Goal: Task Accomplishment & Management: Manage account settings

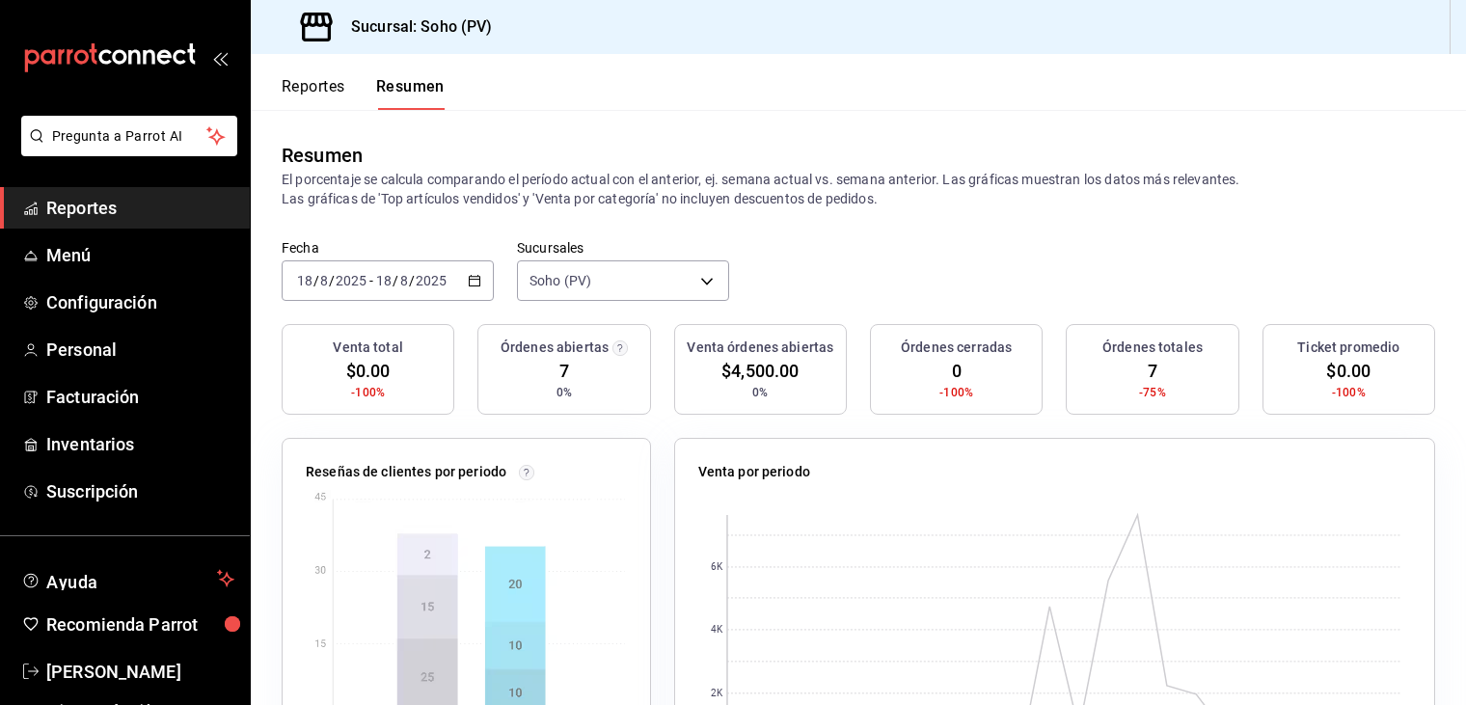
scroll to position [96, 0]
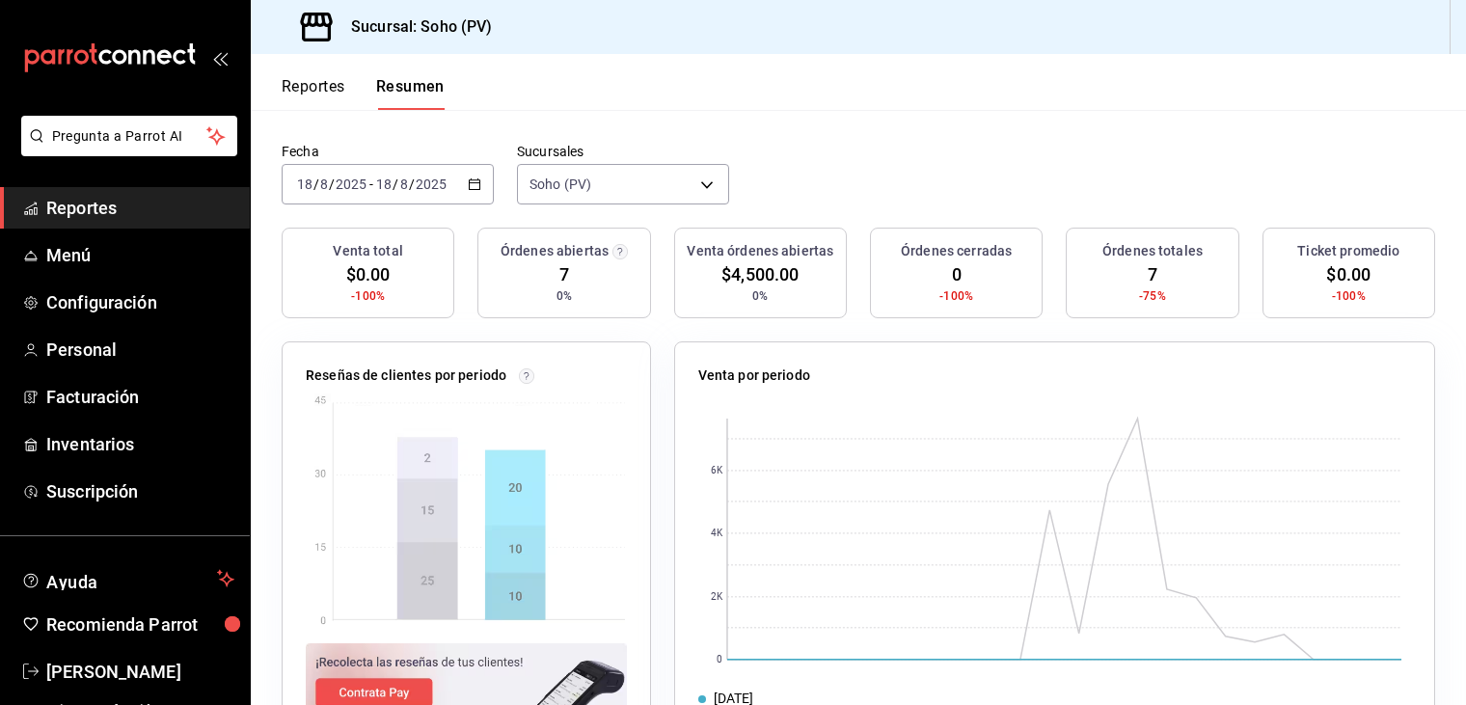
click at [788, 175] on div "Fecha [DATE] [DATE] - [DATE] [DATE] Sucursales Soho (PV) [object Object]" at bounding box center [858, 185] width 1215 height 85
click at [1274, 244] on div "Ticket promedio" at bounding box center [1348, 251] width 155 height 20
click at [1262, 72] on header "Reportes Resumen" at bounding box center [858, 82] width 1215 height 56
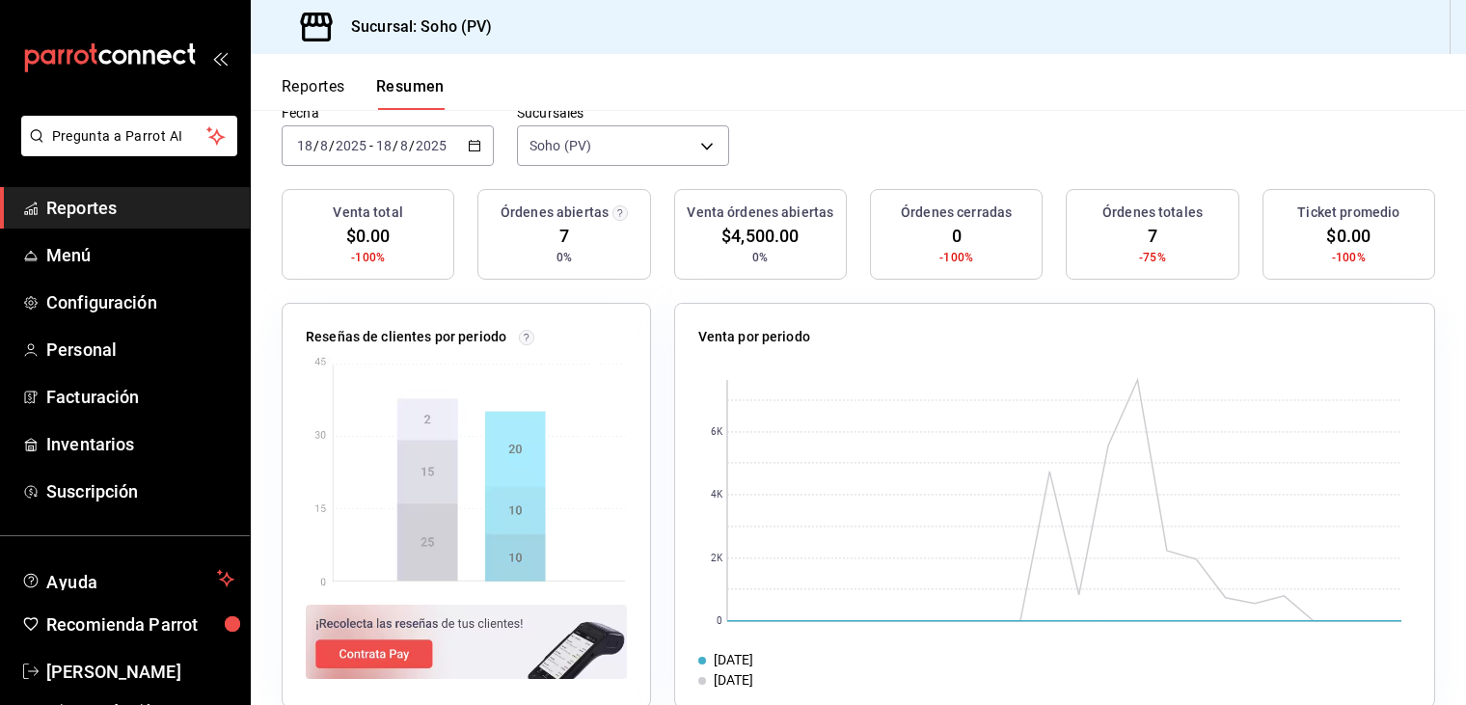
scroll to position [169, 0]
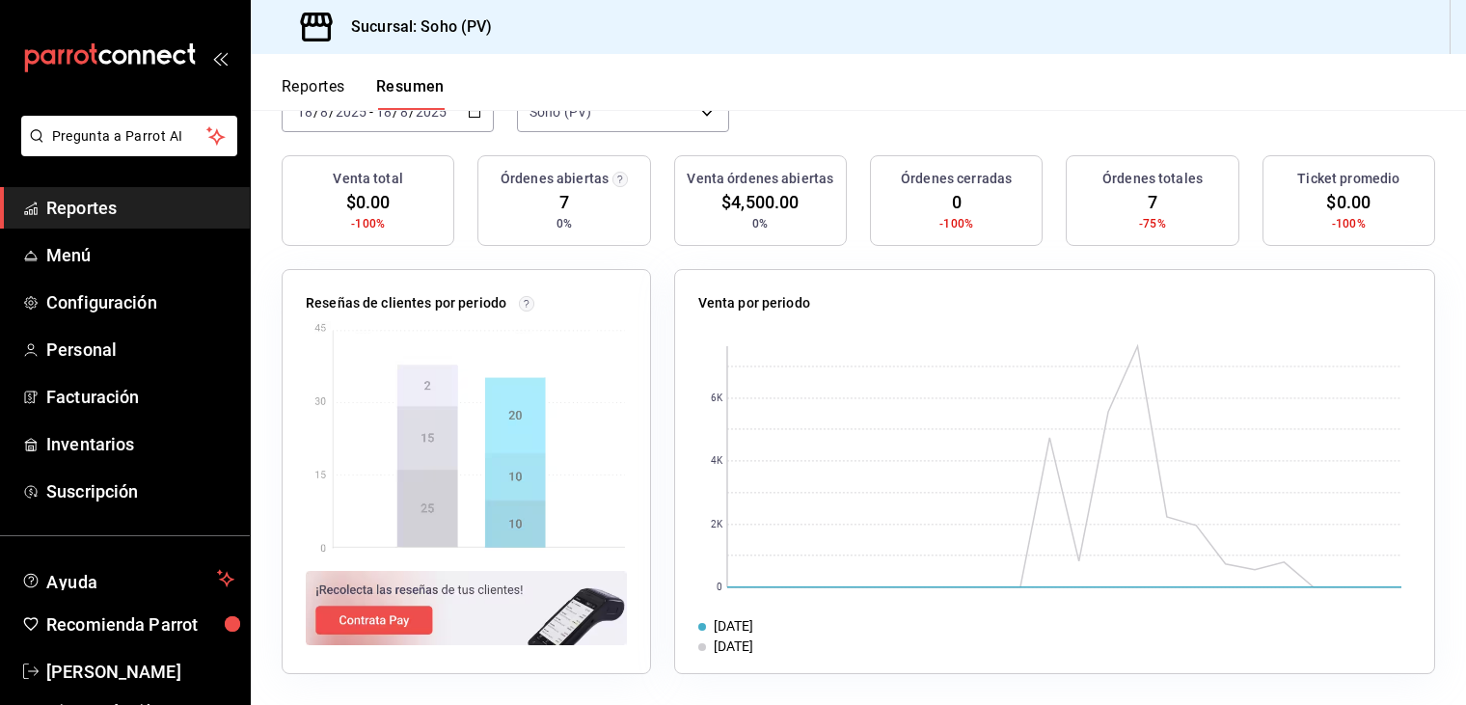
click at [1179, 97] on header "Reportes Resumen" at bounding box center [858, 82] width 1215 height 56
click at [63, 217] on span "Reportes" at bounding box center [140, 208] width 188 height 26
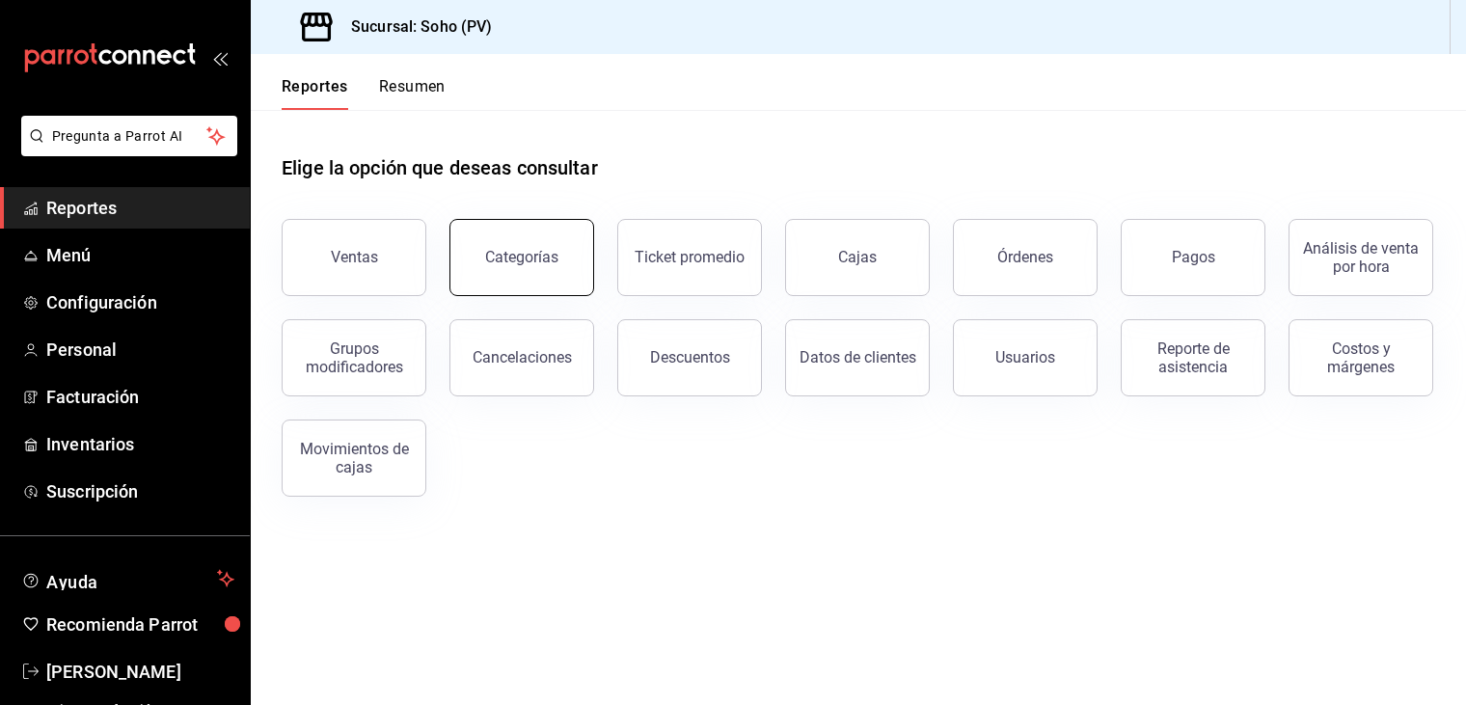
click at [494, 237] on button "Categorías" at bounding box center [521, 257] width 145 height 77
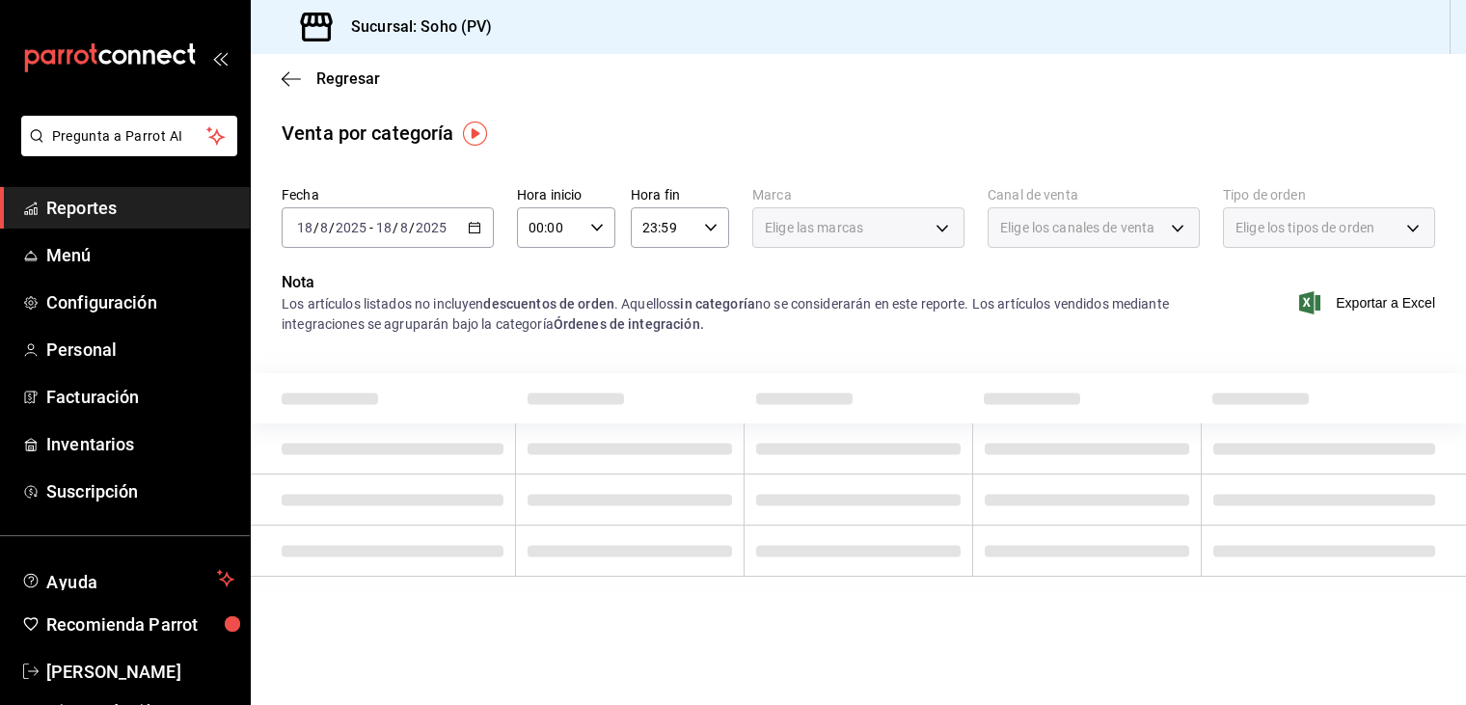
click at [470, 132] on img "button" at bounding box center [475, 134] width 24 height 24
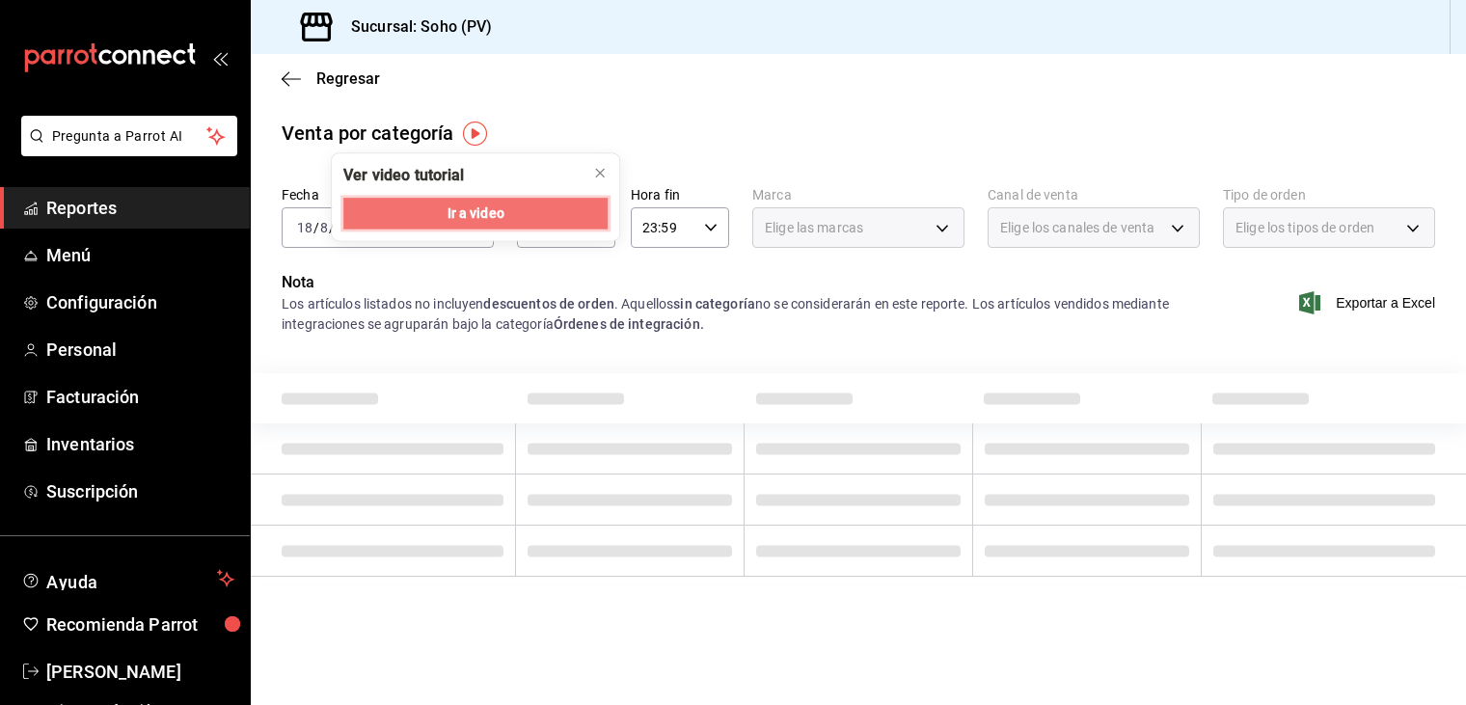
click at [472, 207] on span "Ir a video" at bounding box center [475, 213] width 57 height 20
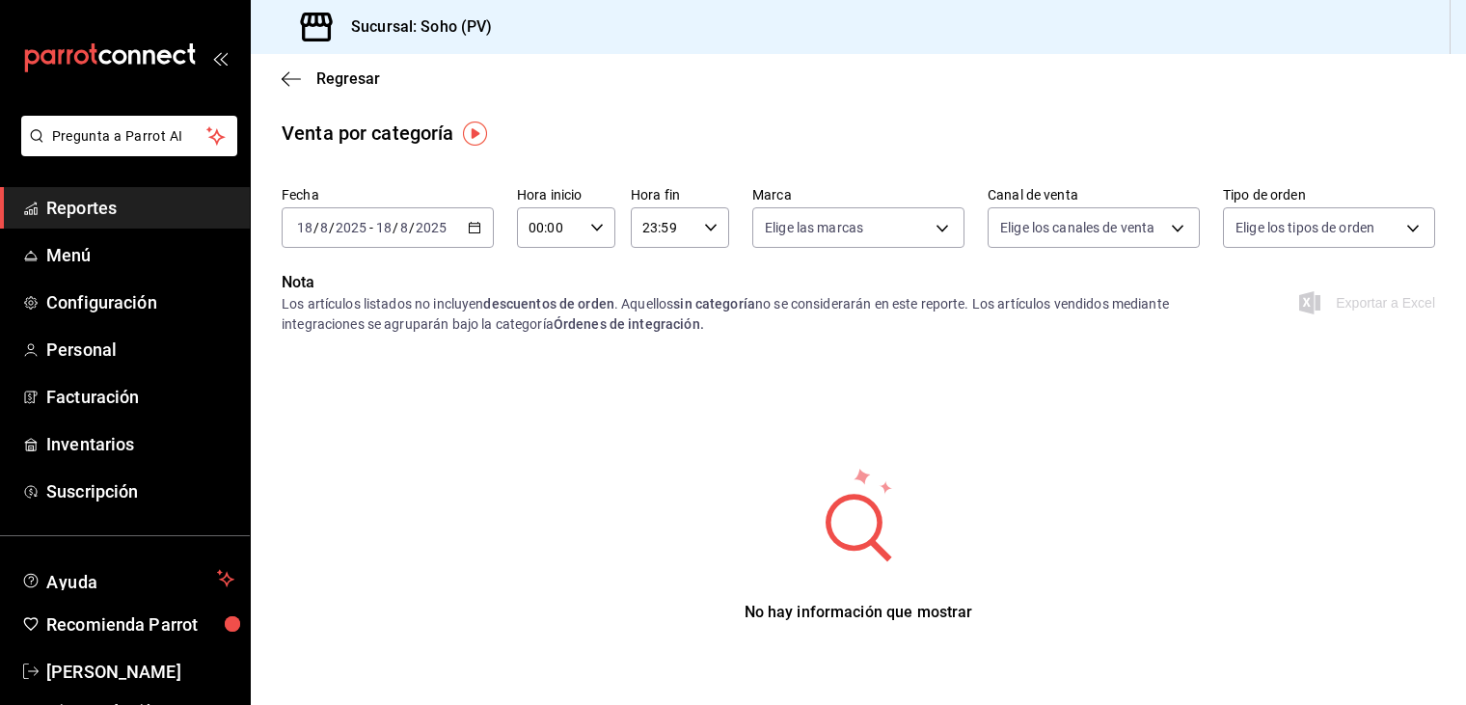
click at [474, 225] on icon "button" at bounding box center [475, 228] width 14 height 14
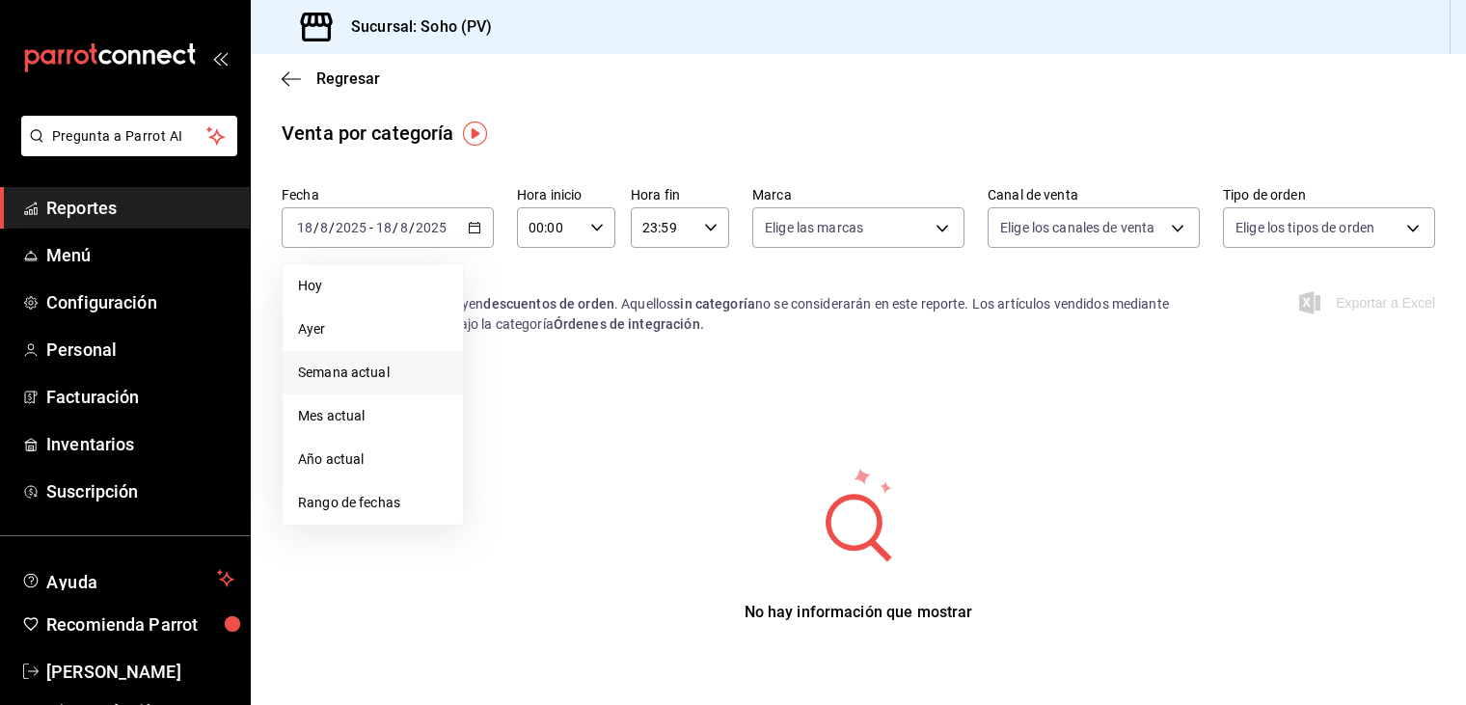
click at [348, 373] on span "Semana actual" at bounding box center [372, 373] width 149 height 20
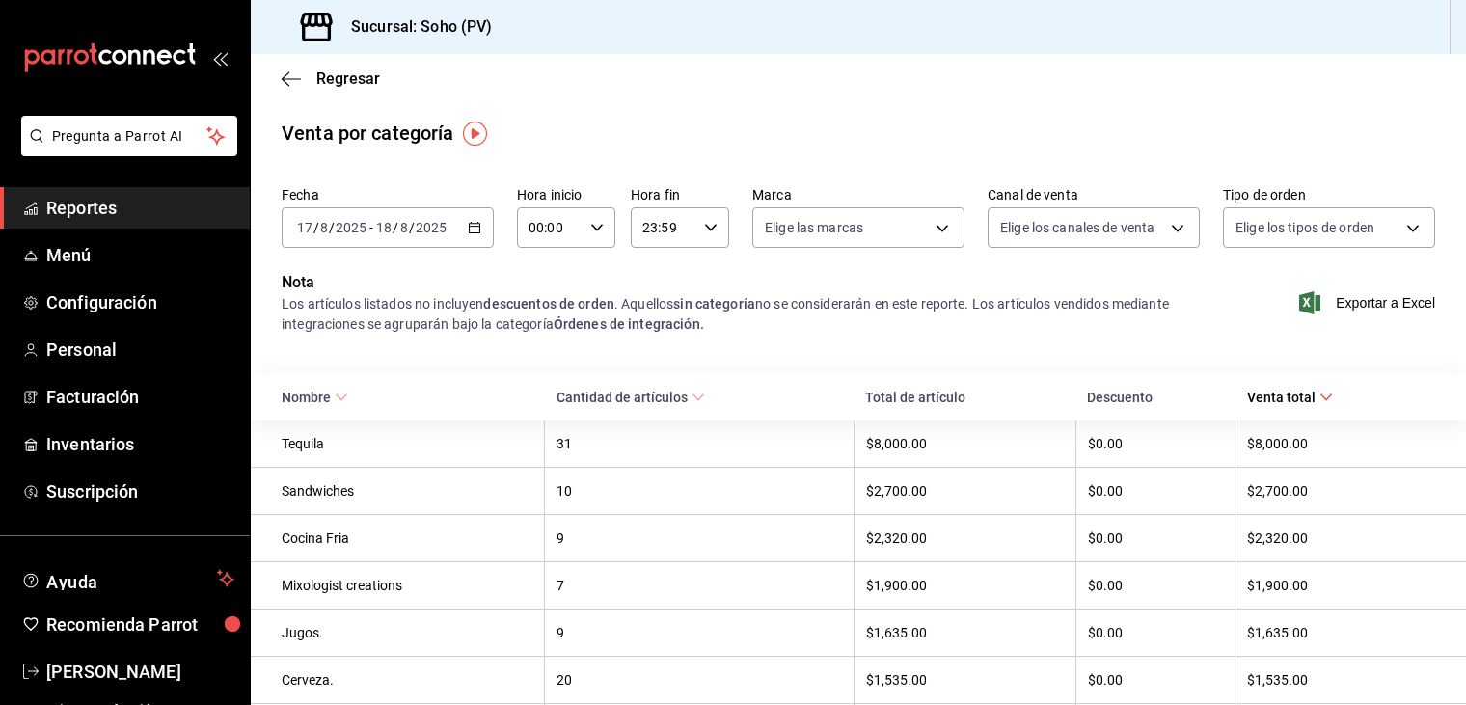
click at [761, 346] on div "Nota Los artículos listados no incluyen descuentos de orden . Aquellos sin cate…" at bounding box center [858, 314] width 1215 height 87
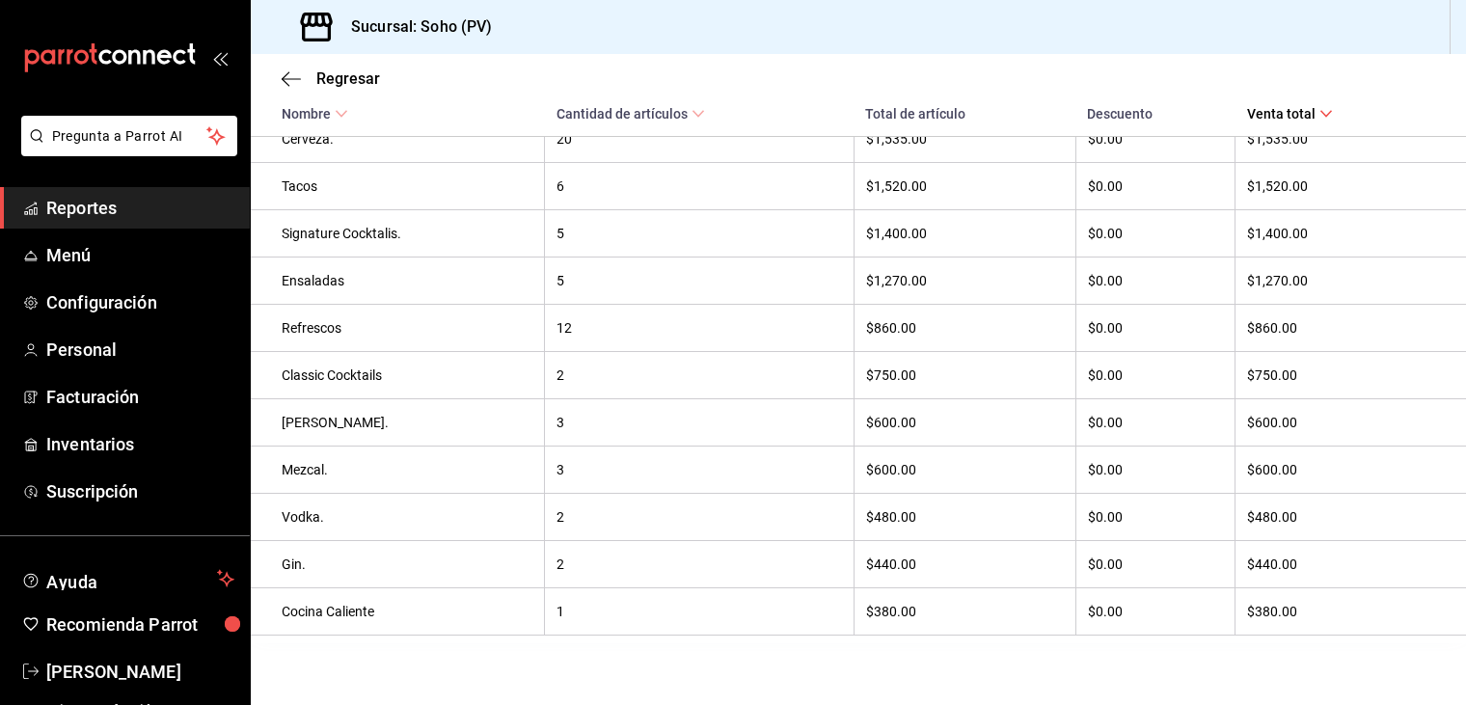
scroll to position [586, 0]
click at [313, 617] on div "Cocina Caliente" at bounding box center [407, 611] width 251 height 15
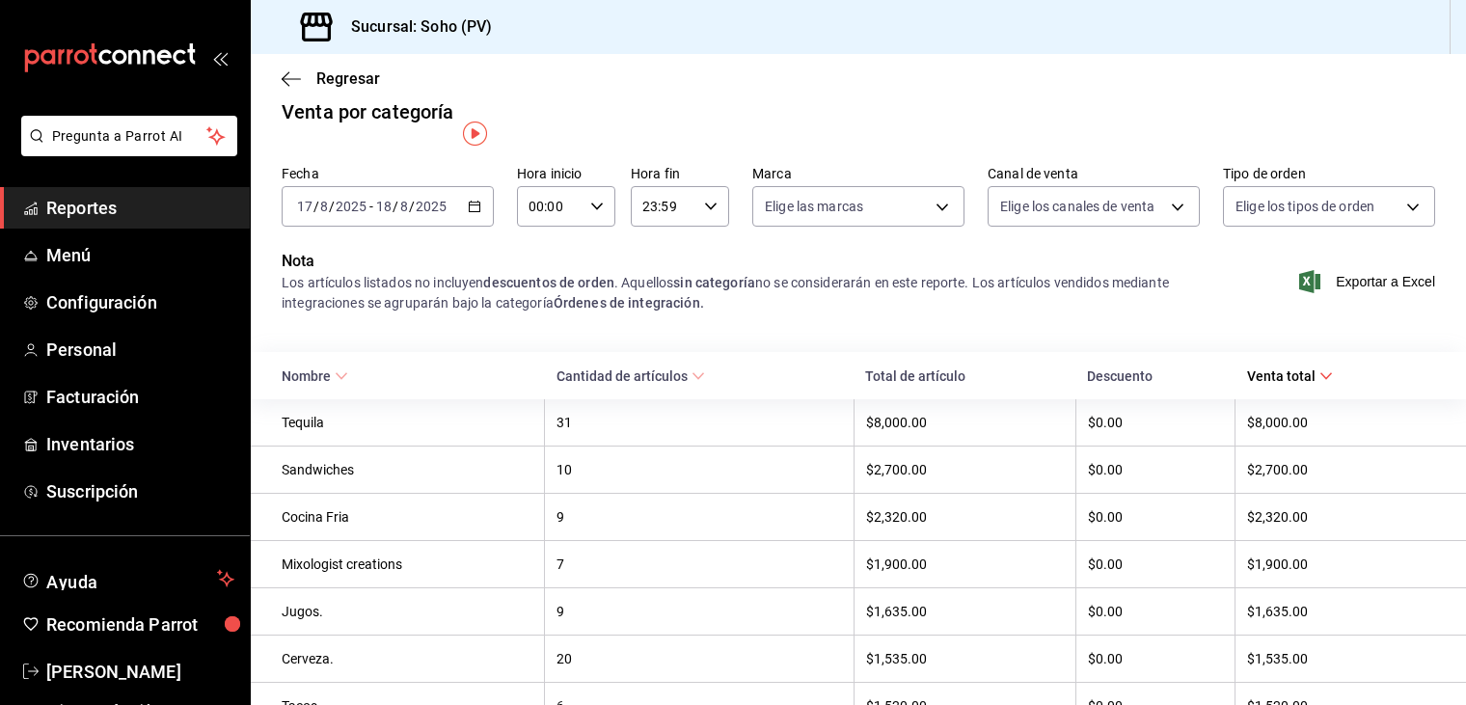
scroll to position [0, 0]
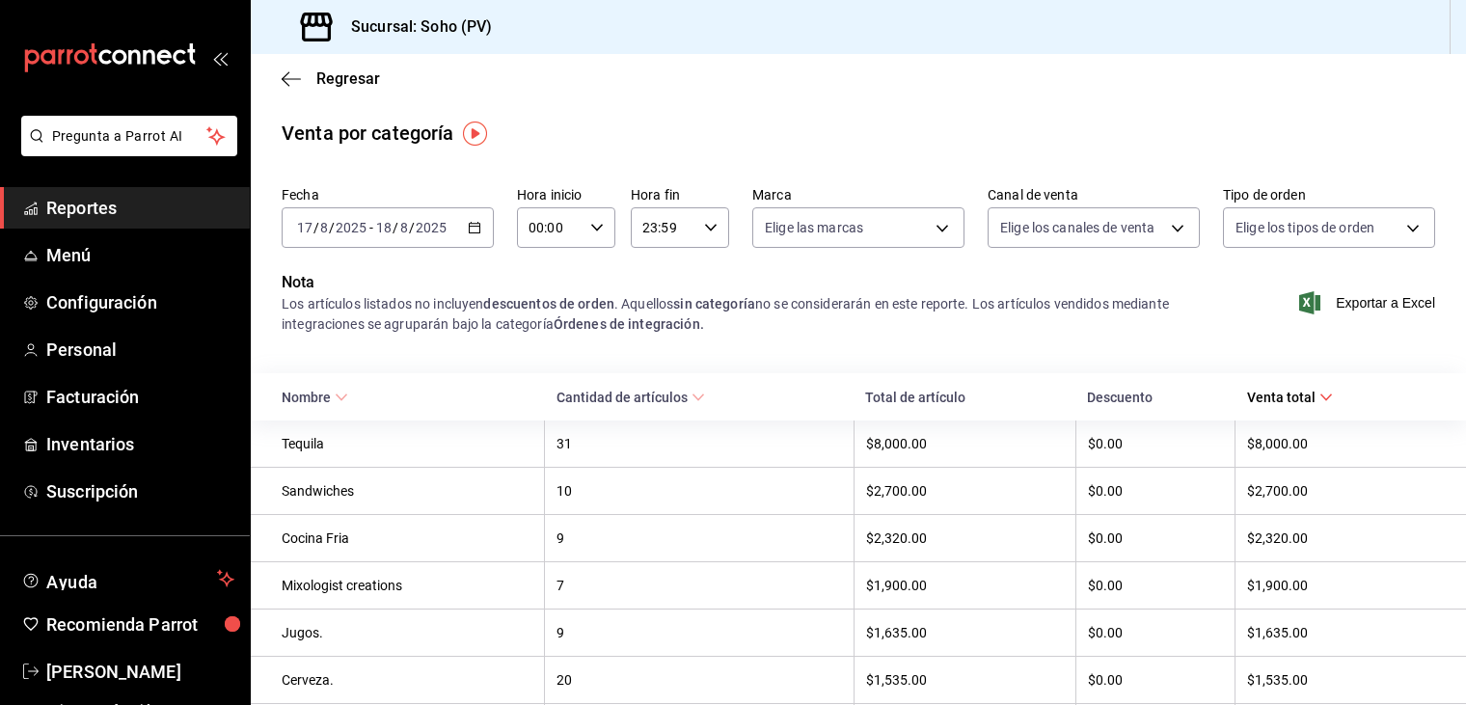
click at [468, 226] on icon "button" at bounding box center [475, 228] width 14 height 14
click at [471, 225] on icon "button" at bounding box center [475, 228] width 14 height 14
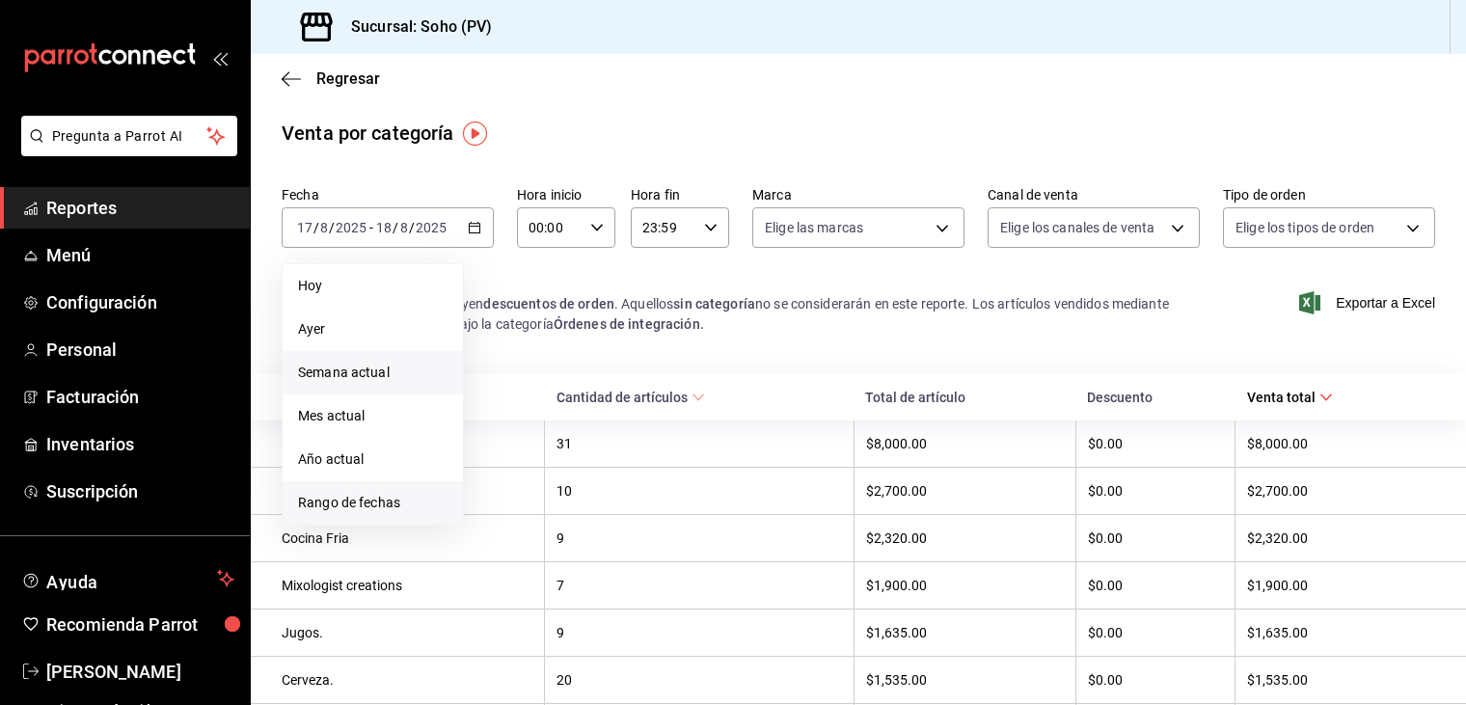
click at [369, 503] on span "Rango de fechas" at bounding box center [372, 503] width 149 height 20
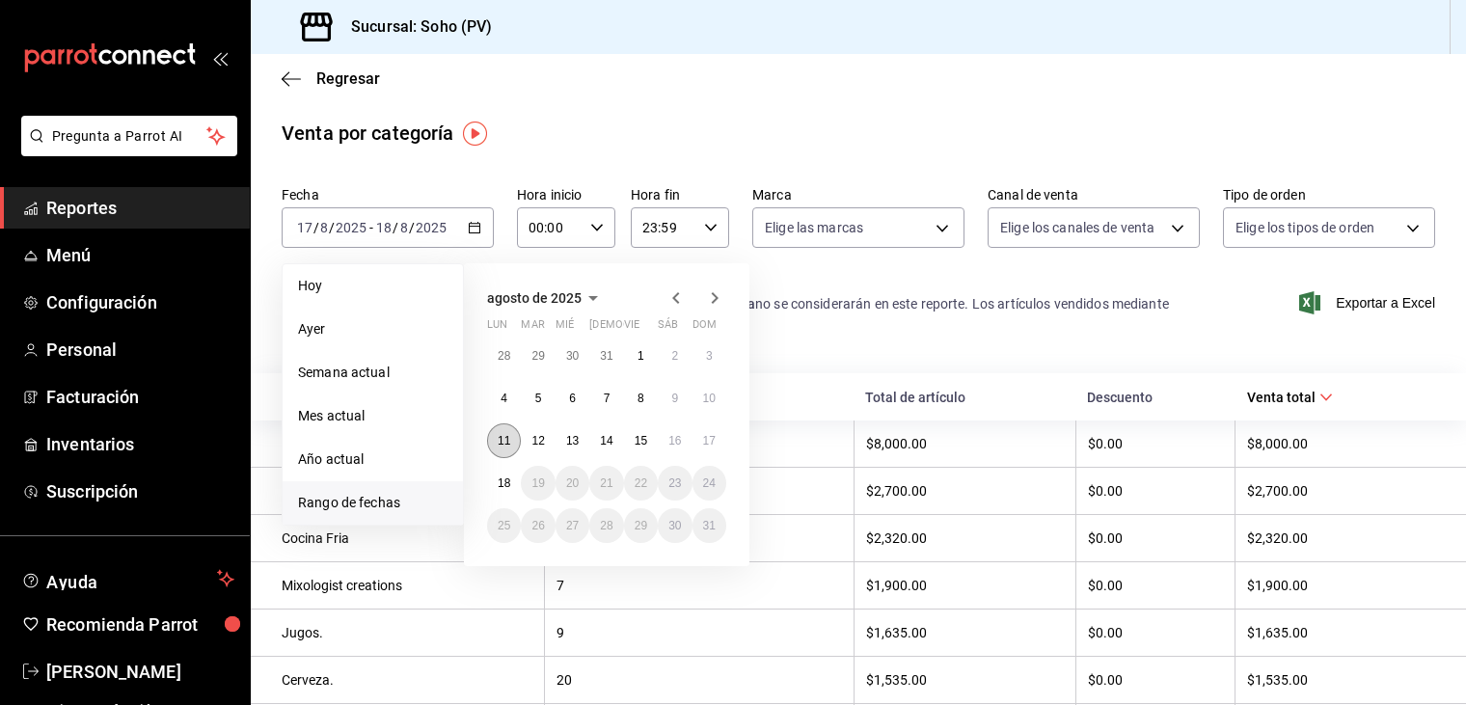
click at [503, 439] on abbr "11" at bounding box center [504, 441] width 13 height 14
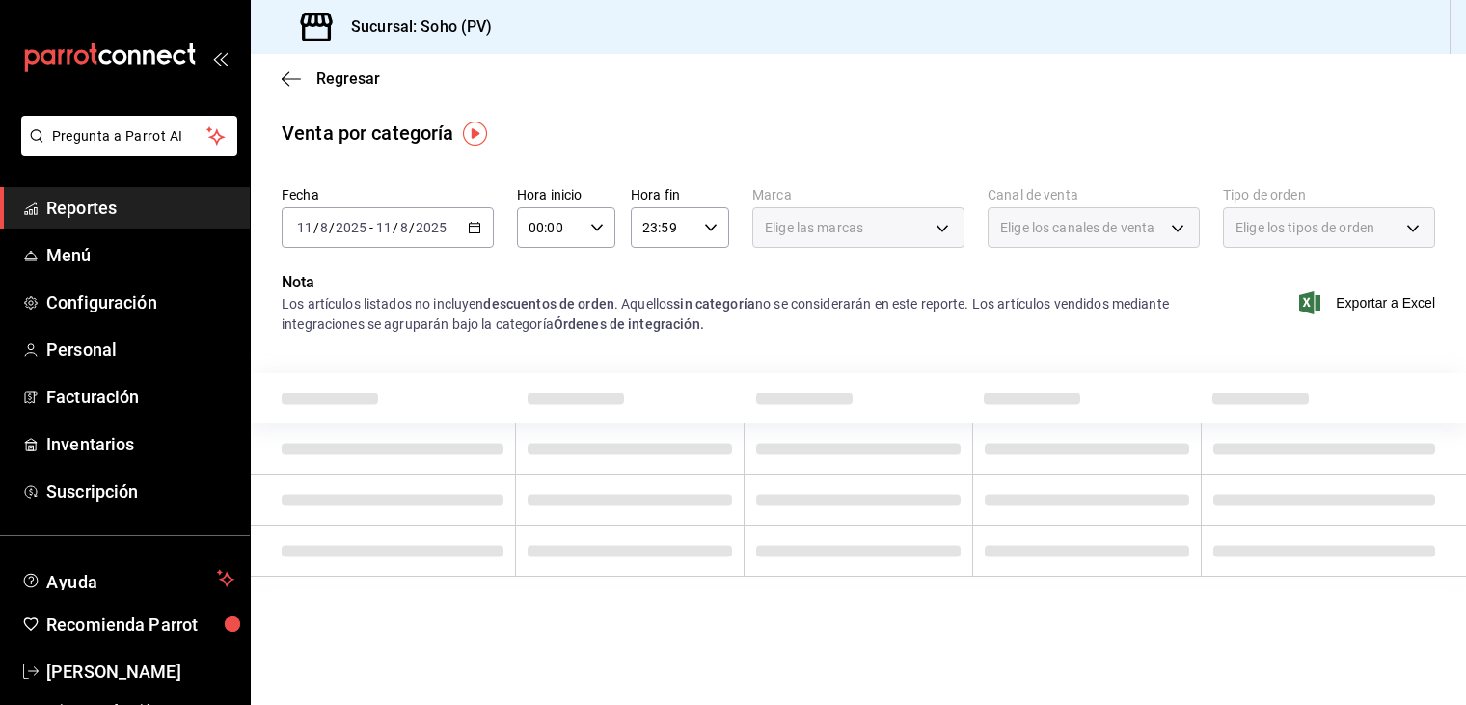
click at [503, 439] on td at bounding box center [383, 448] width 265 height 51
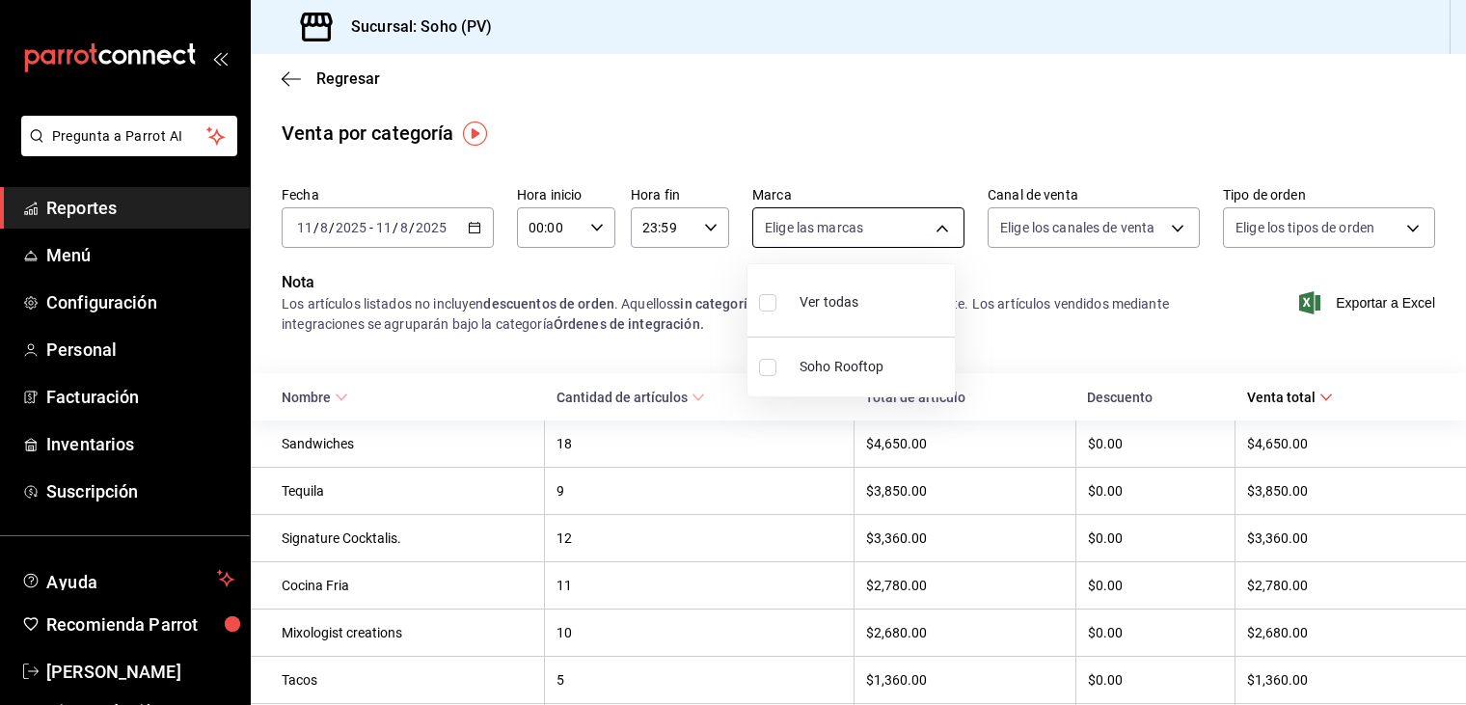
click at [926, 215] on body "Pregunta a Parrot AI Reportes Menú Configuración Personal Facturación Inventari…" at bounding box center [733, 352] width 1466 height 705
click at [822, 370] on span "Soho Rooftop" at bounding box center [874, 367] width 148 height 20
type input "60e6130b-27a3-4a0c-8c1b-8307769b85ff"
checkbox input "true"
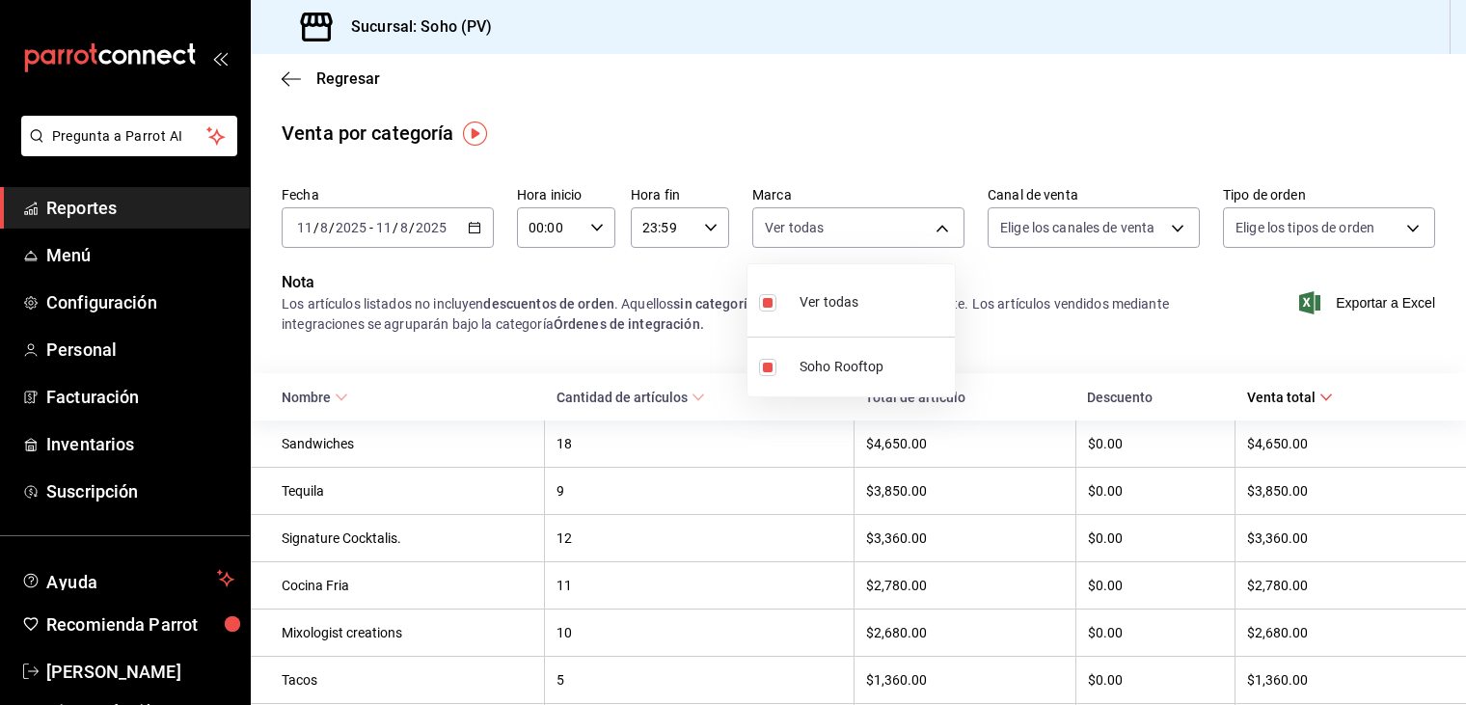
click at [814, 416] on div at bounding box center [733, 352] width 1466 height 705
click at [1141, 228] on div at bounding box center [733, 352] width 1466 height 705
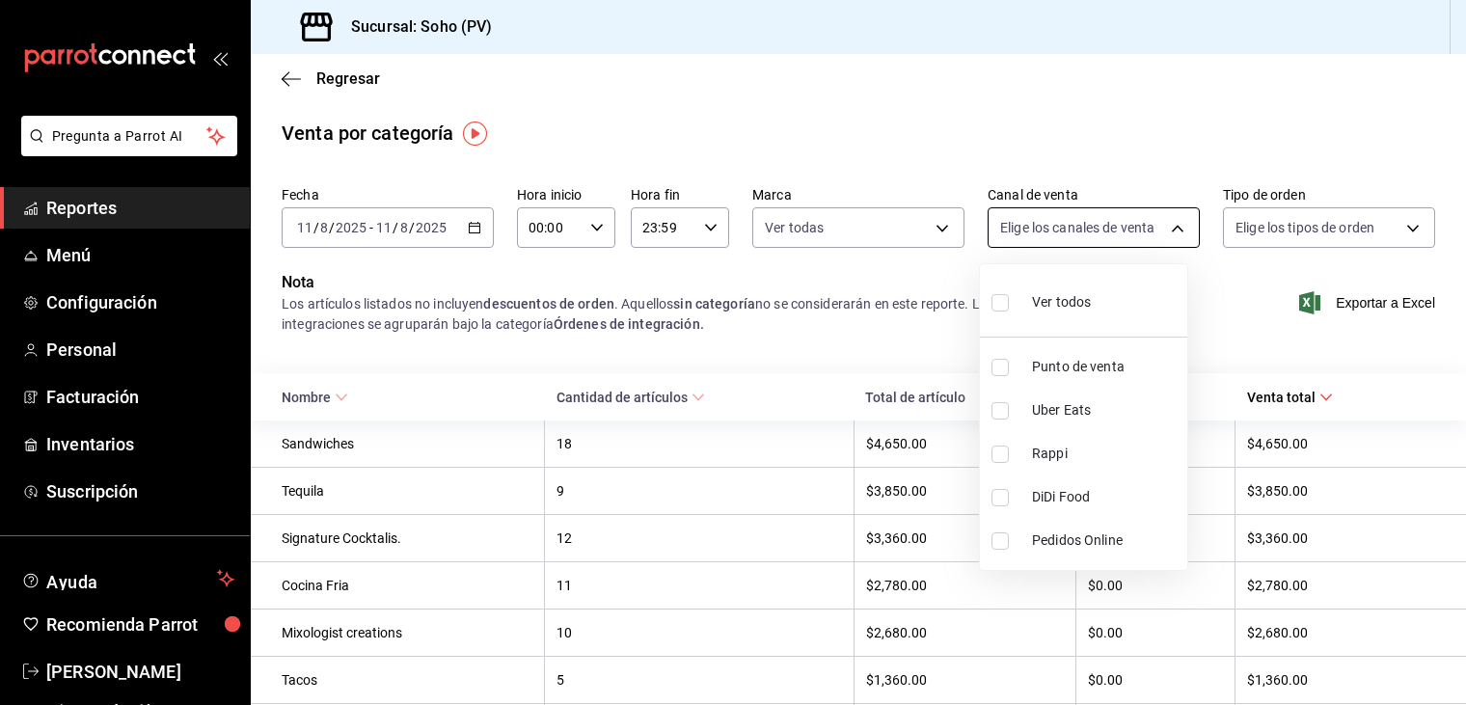
click at [1168, 228] on body "Pregunta a Parrot AI Reportes Menú Configuración Personal Facturación Inventari…" at bounding box center [733, 352] width 1466 height 705
click at [1238, 281] on div at bounding box center [733, 352] width 1466 height 705
click at [945, 324] on div at bounding box center [733, 352] width 1466 height 705
click at [812, 423] on div at bounding box center [733, 352] width 1466 height 705
click at [811, 420] on div at bounding box center [733, 352] width 1466 height 705
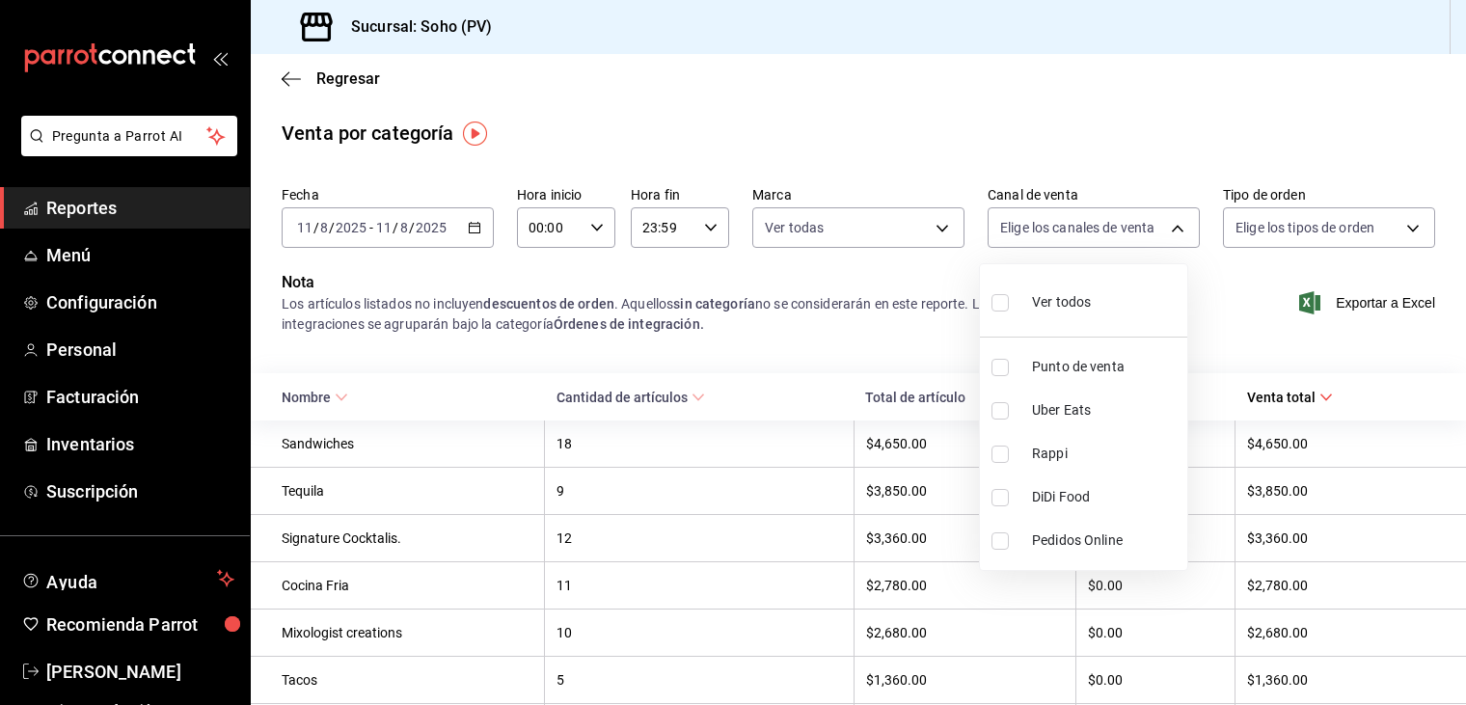
click at [797, 393] on div at bounding box center [733, 352] width 1466 height 705
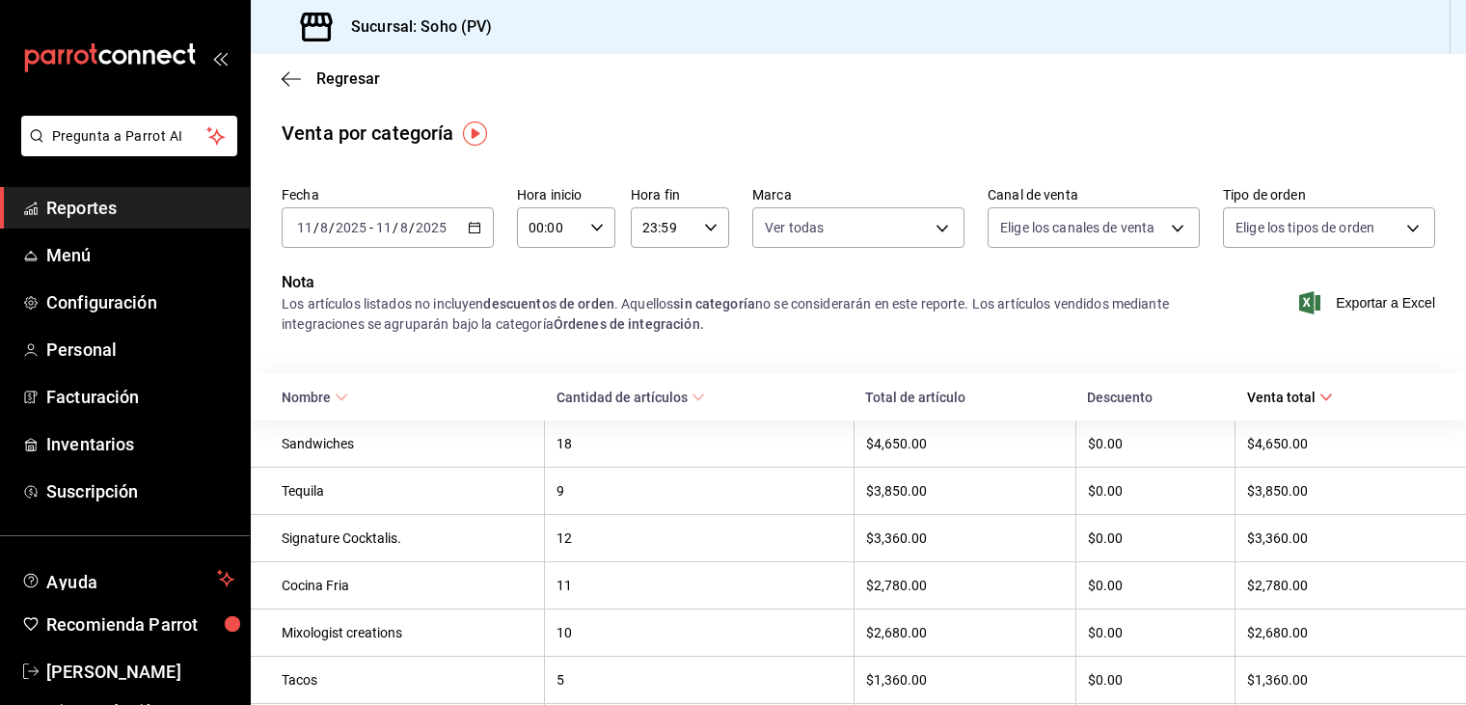
click at [744, 351] on div "Nota Los artículos listados no incluyen descuentos de orden . Aquellos sin cate…" at bounding box center [858, 314] width 1215 height 87
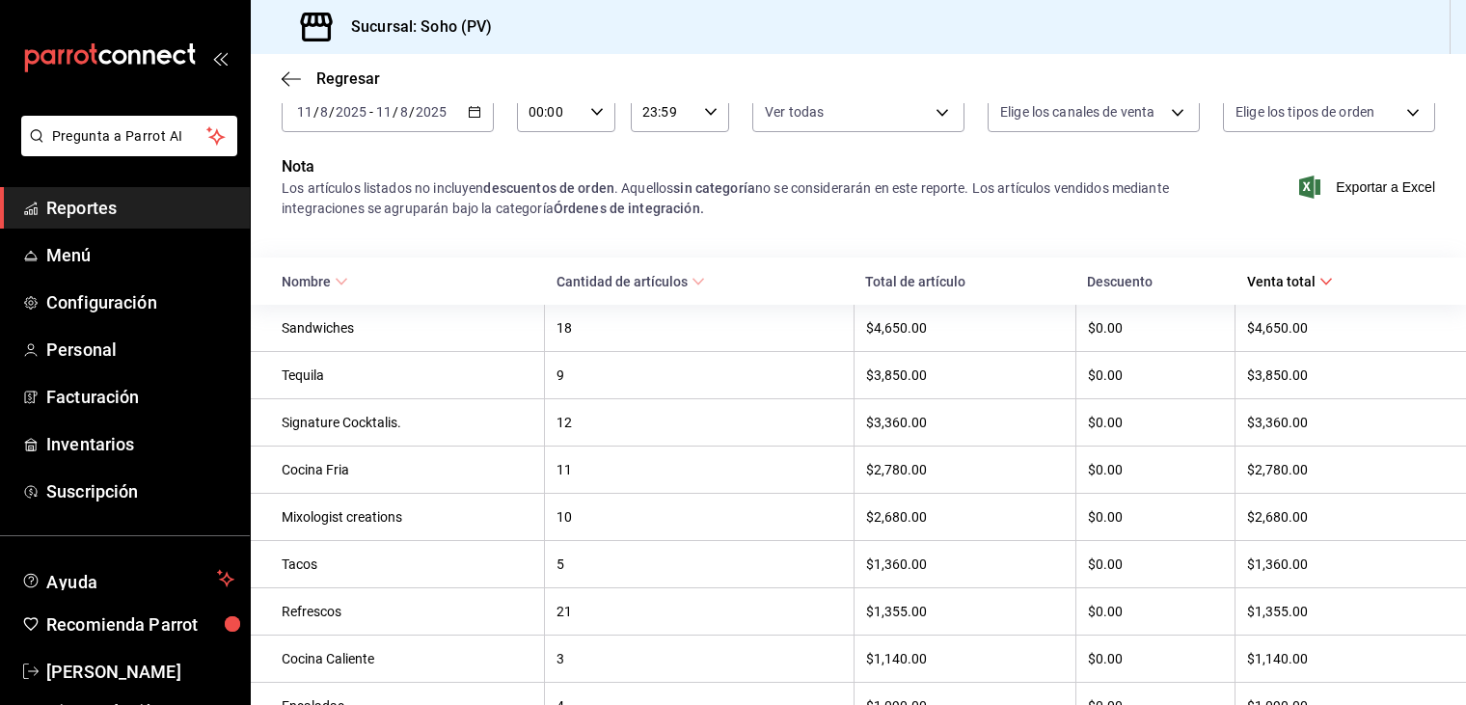
scroll to position [154, 0]
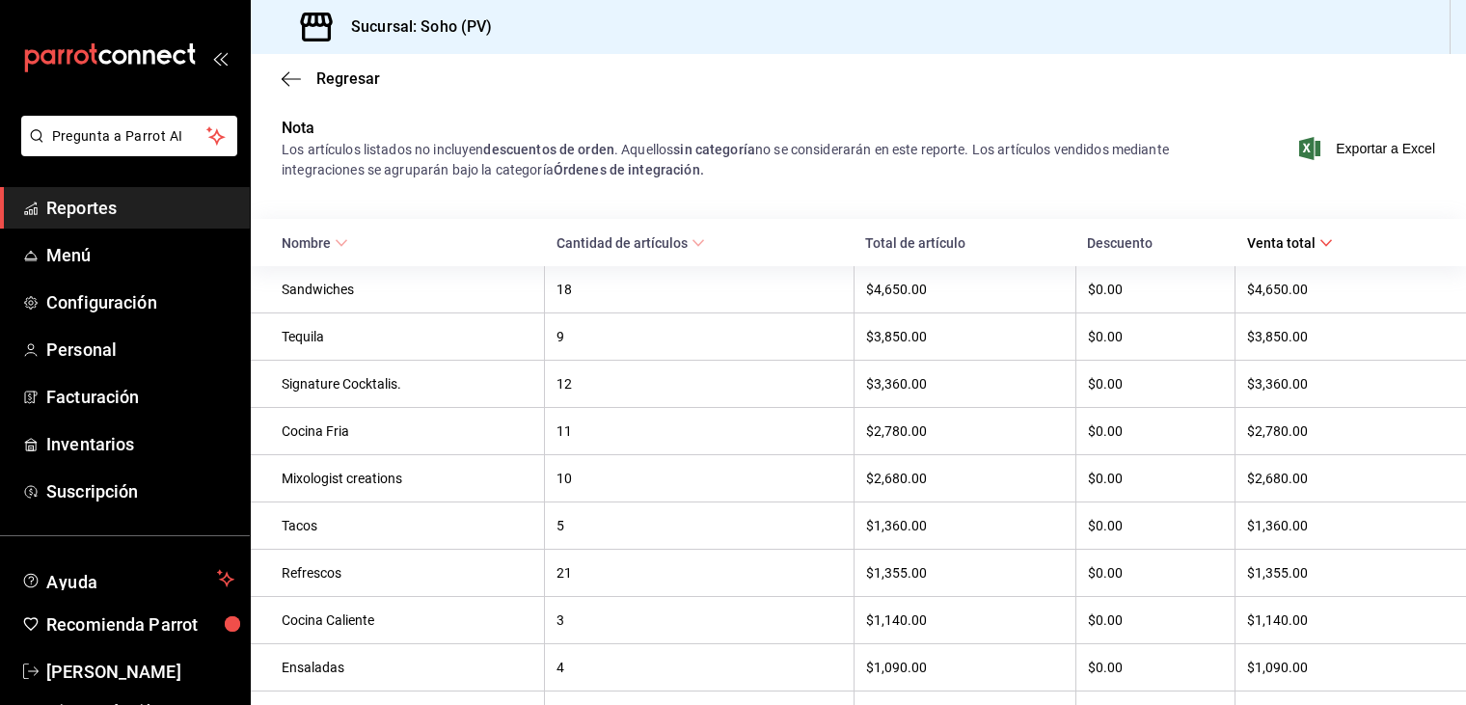
click at [814, 208] on div "Fecha [DATE] [DATE] - [DATE] [DATE] Hora inicio 00:00 Hora inicio Hora fin 23:5…" at bounding box center [858, 495] width 1215 height 942
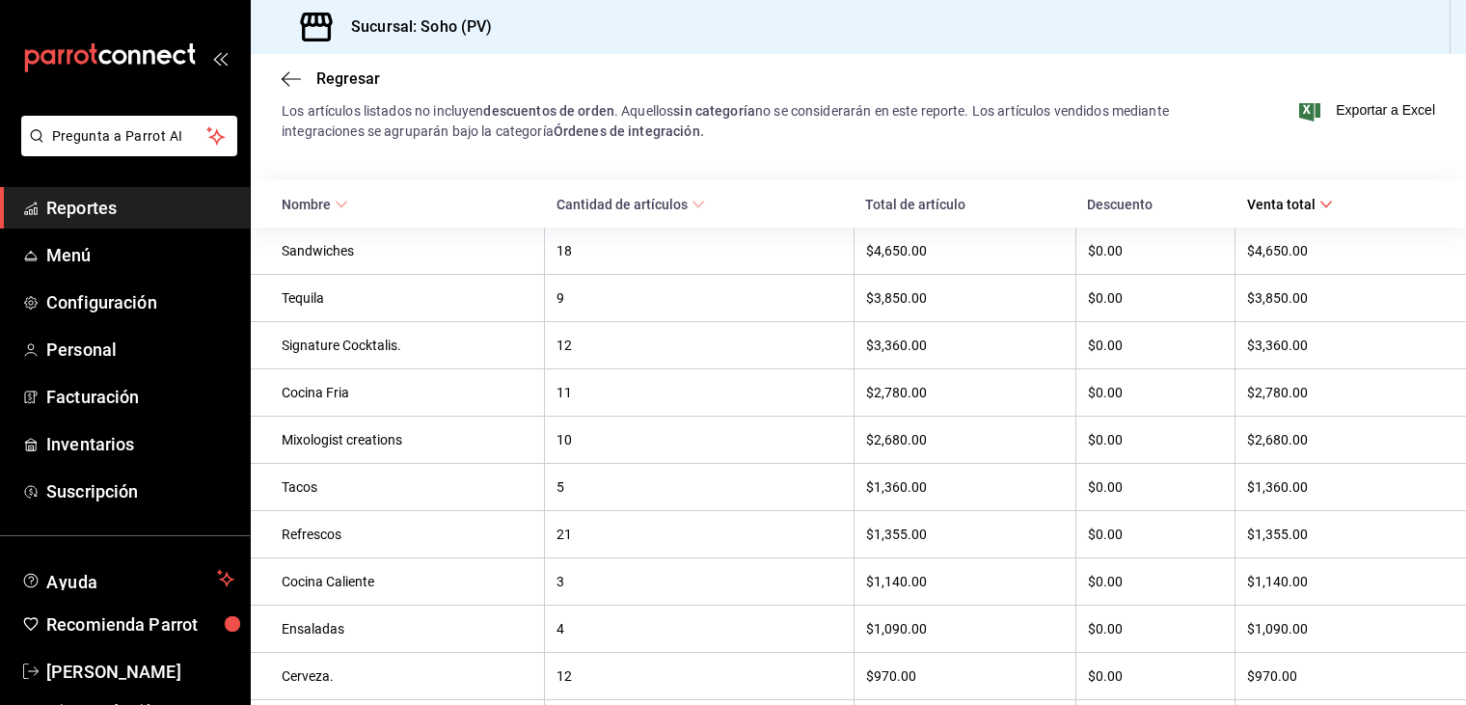
scroll to position [231, 0]
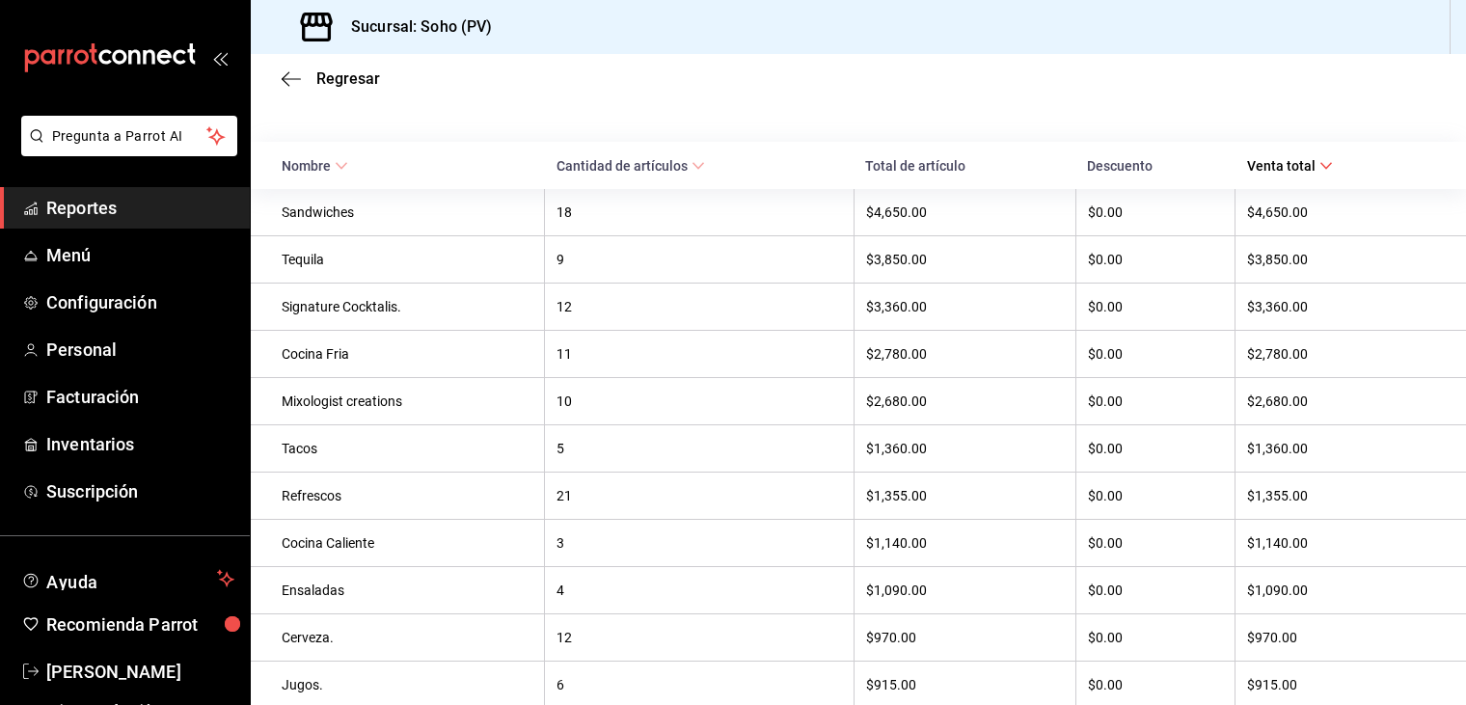
click at [335, 158] on span "Nombre" at bounding box center [315, 165] width 67 height 15
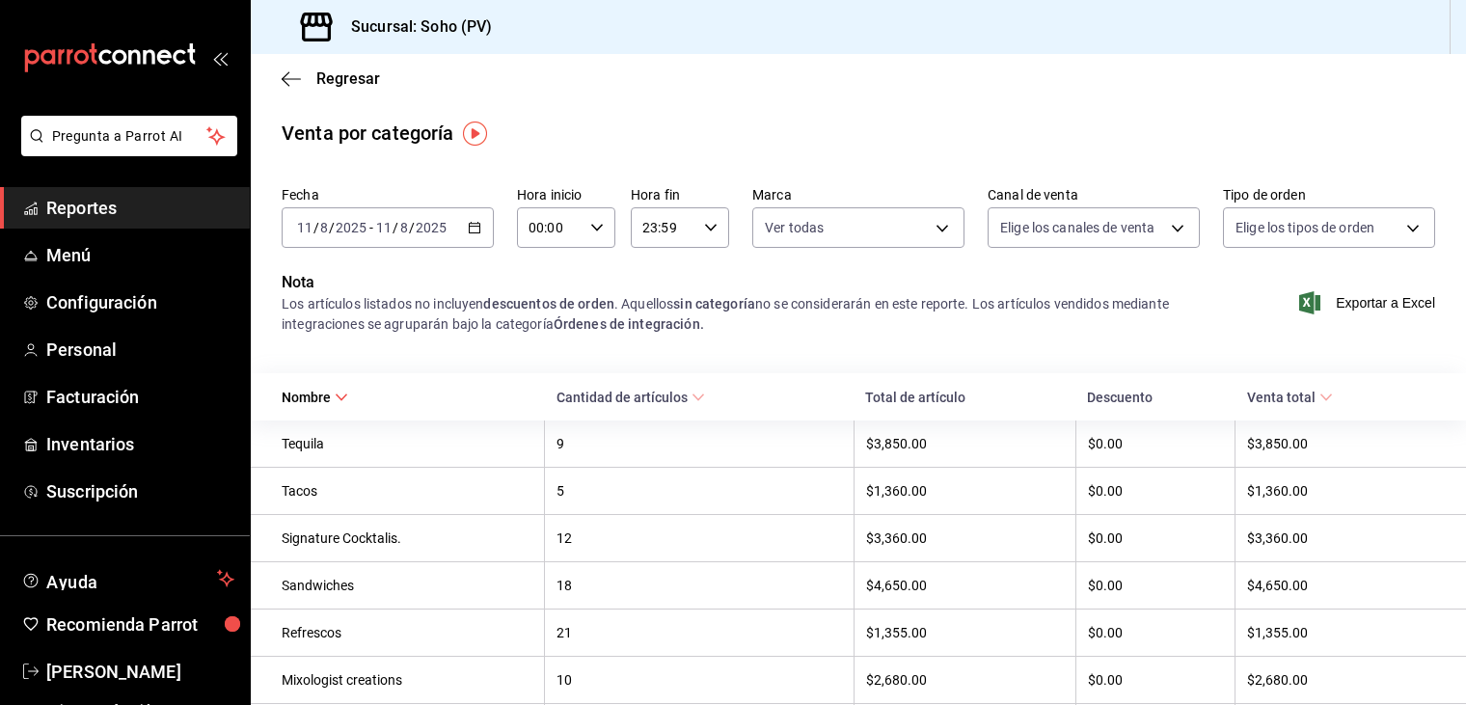
click at [470, 223] on icon "button" at bounding box center [475, 228] width 14 height 14
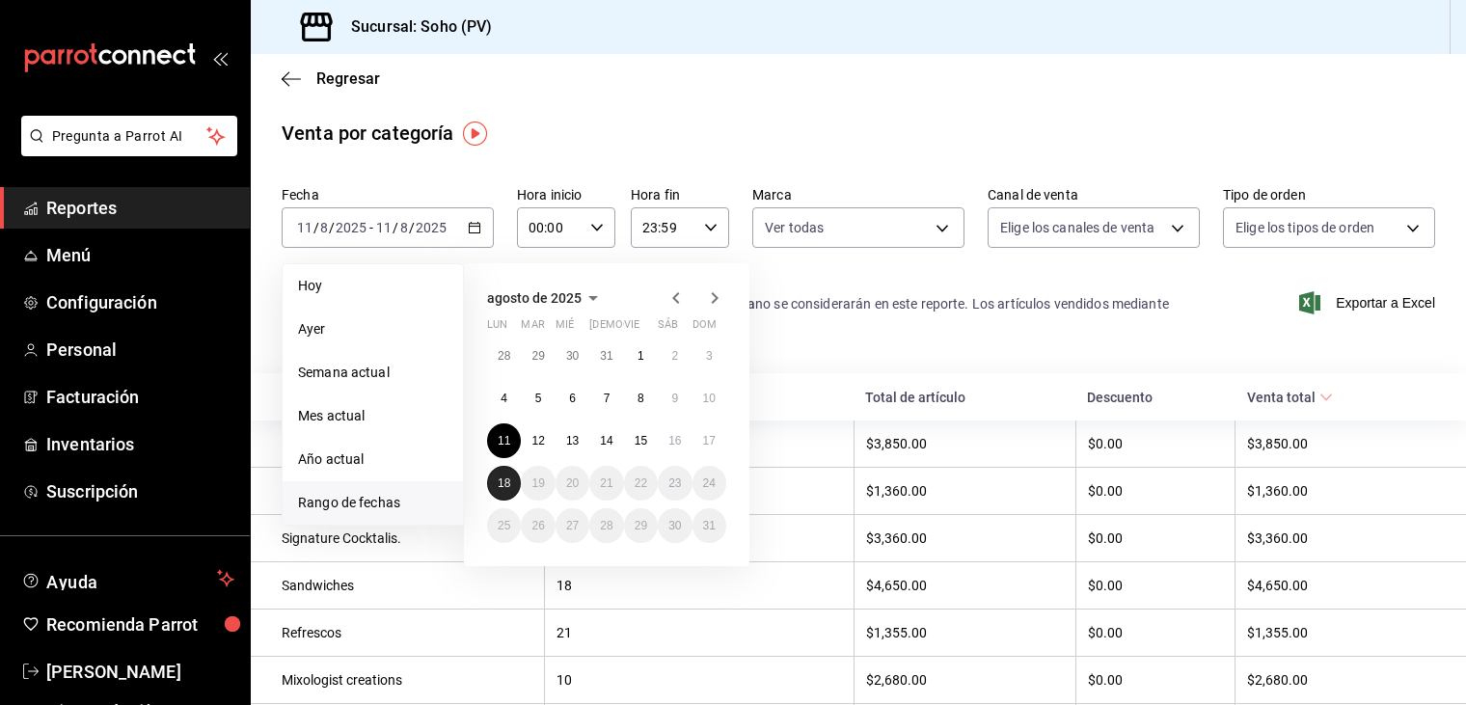
click at [505, 479] on abbr "18" at bounding box center [504, 483] width 13 height 14
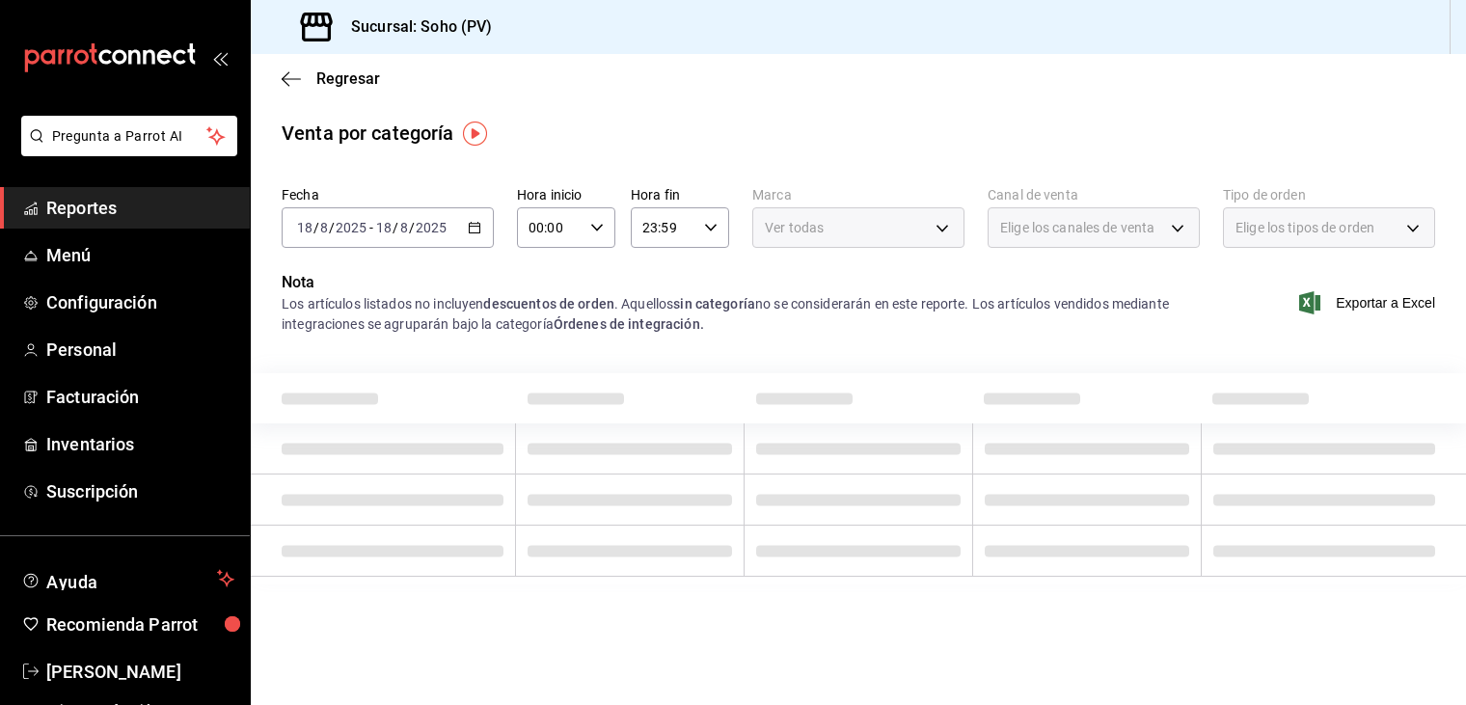
click at [505, 479] on td at bounding box center [383, 499] width 265 height 51
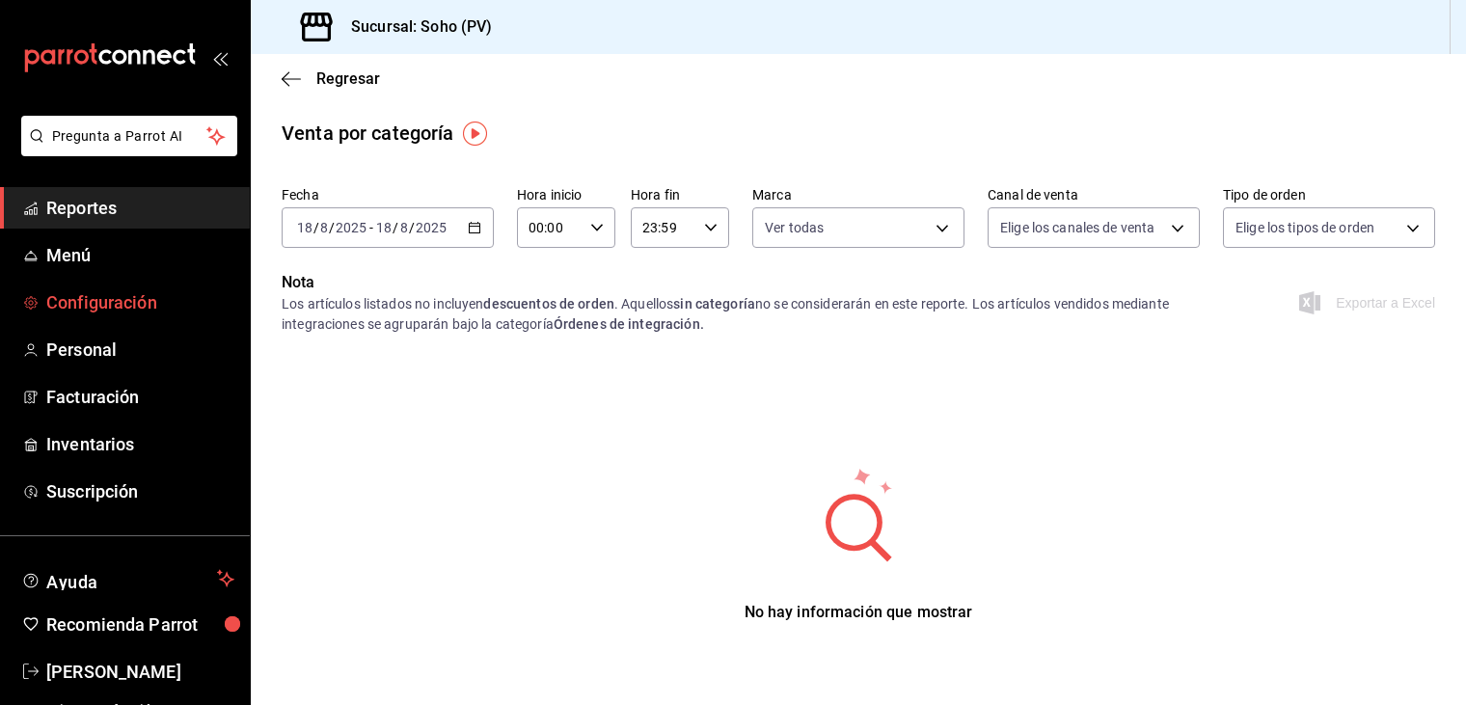
click at [154, 289] on span "Configuración" at bounding box center [140, 302] width 188 height 26
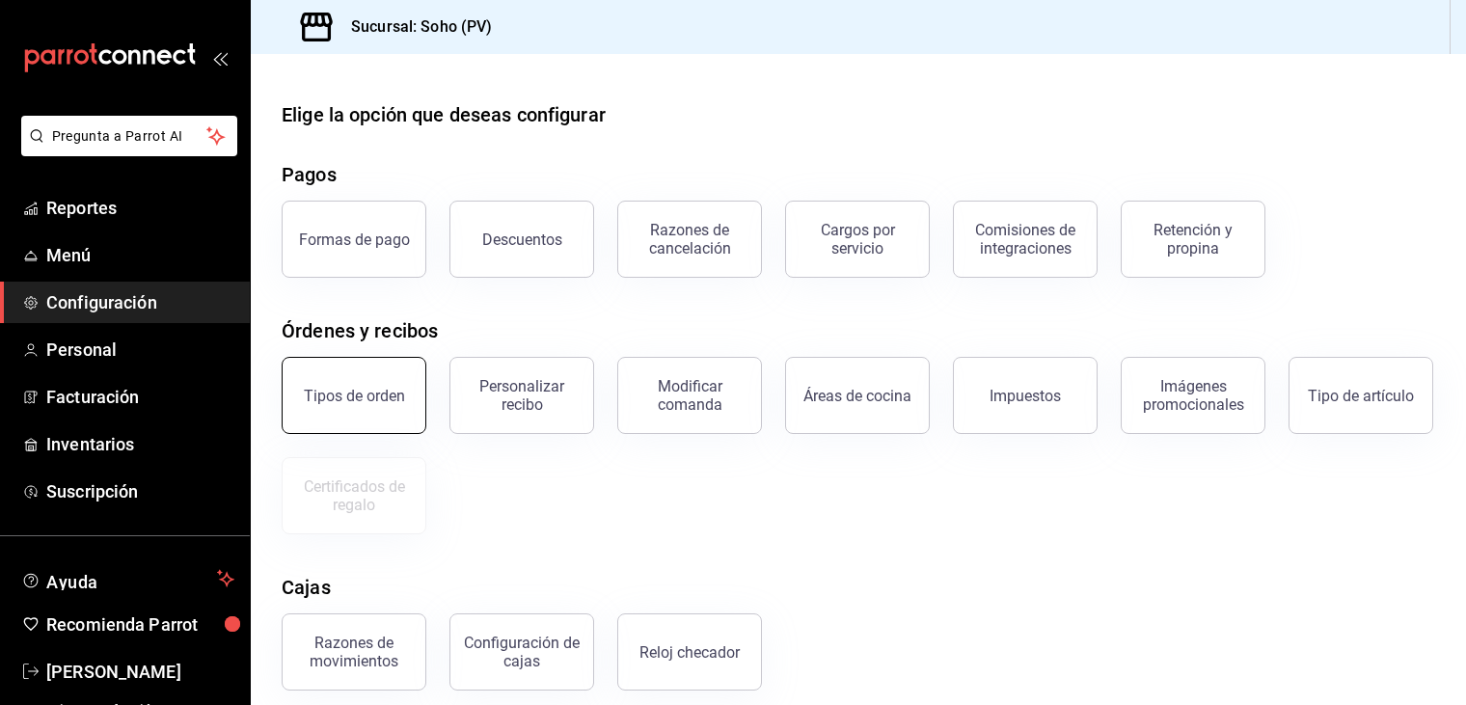
click at [404, 389] on button "Tipos de orden" at bounding box center [354, 395] width 145 height 77
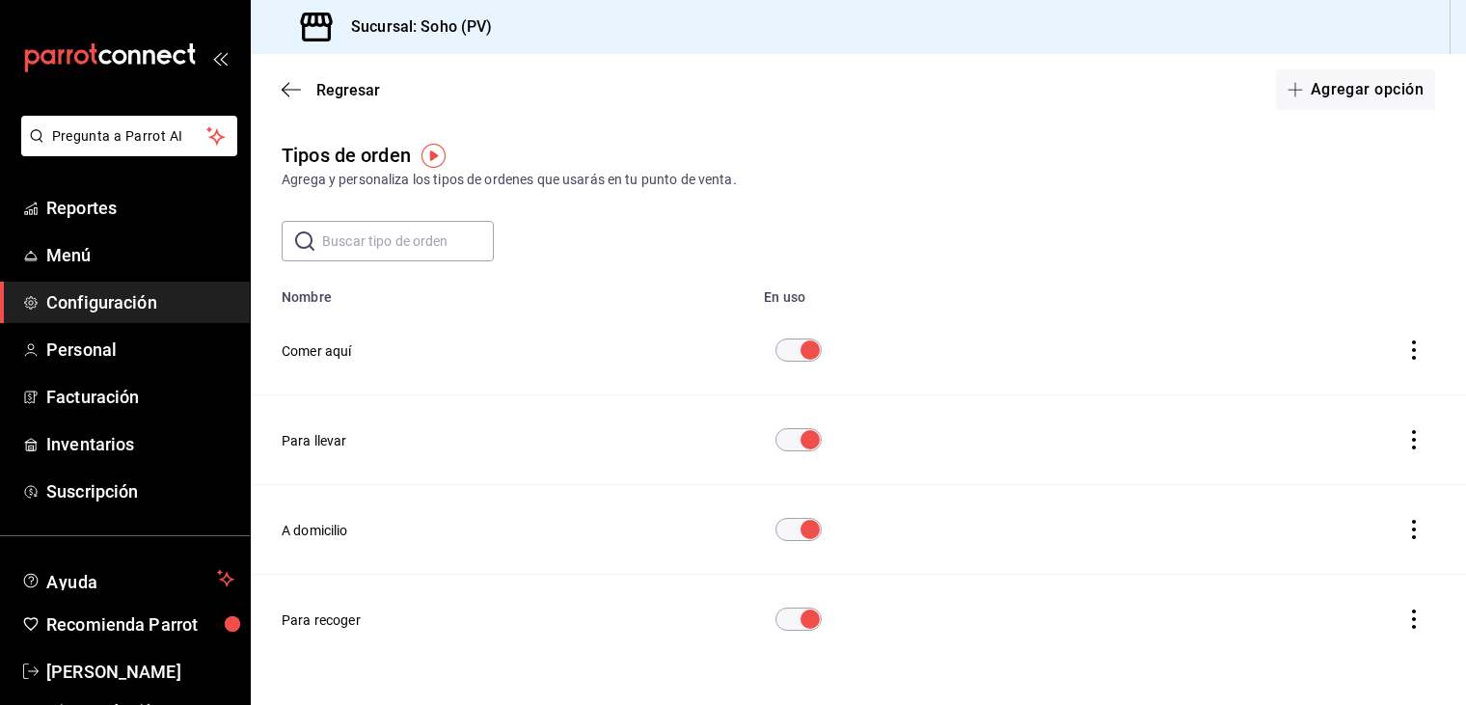
click at [555, 105] on div "Regresar Agregar opción" at bounding box center [858, 89] width 1215 height 71
click at [148, 338] on span "Personal" at bounding box center [140, 350] width 188 height 26
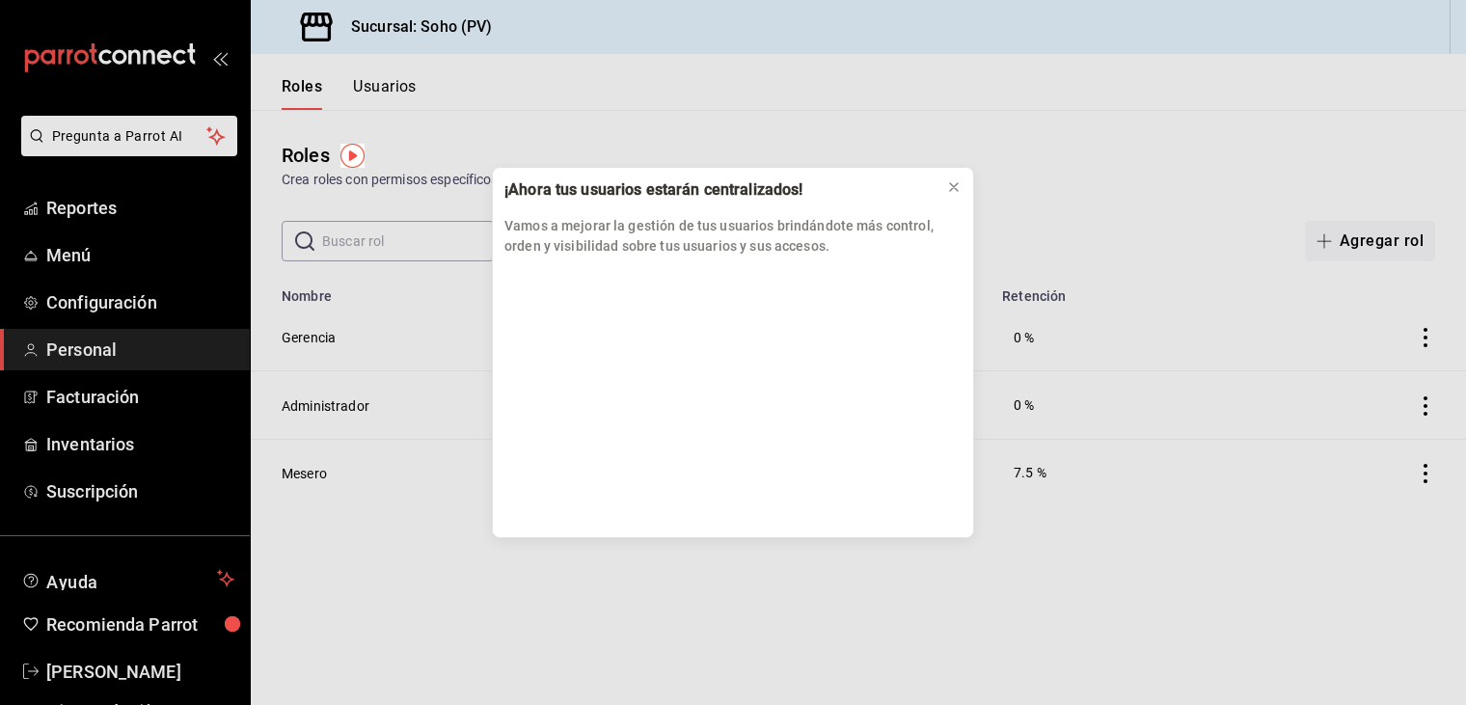
click at [115, 441] on div "¡Ahora tus usuarios estarán centralizados! Vamos a mejorar la gestión de tus us…" at bounding box center [733, 352] width 1466 height 705
click at [951, 186] on icon at bounding box center [953, 186] width 15 height 15
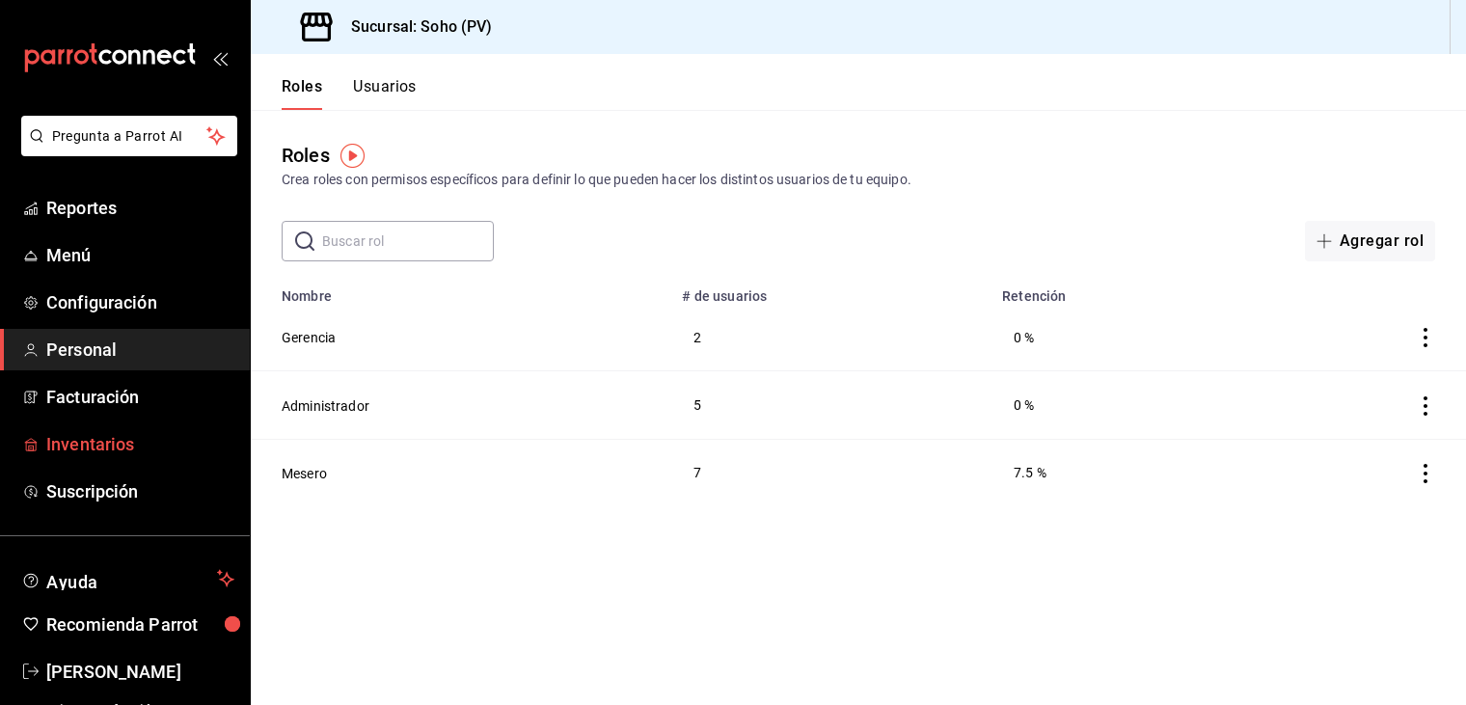
click at [144, 442] on span "Inventarios" at bounding box center [140, 444] width 188 height 26
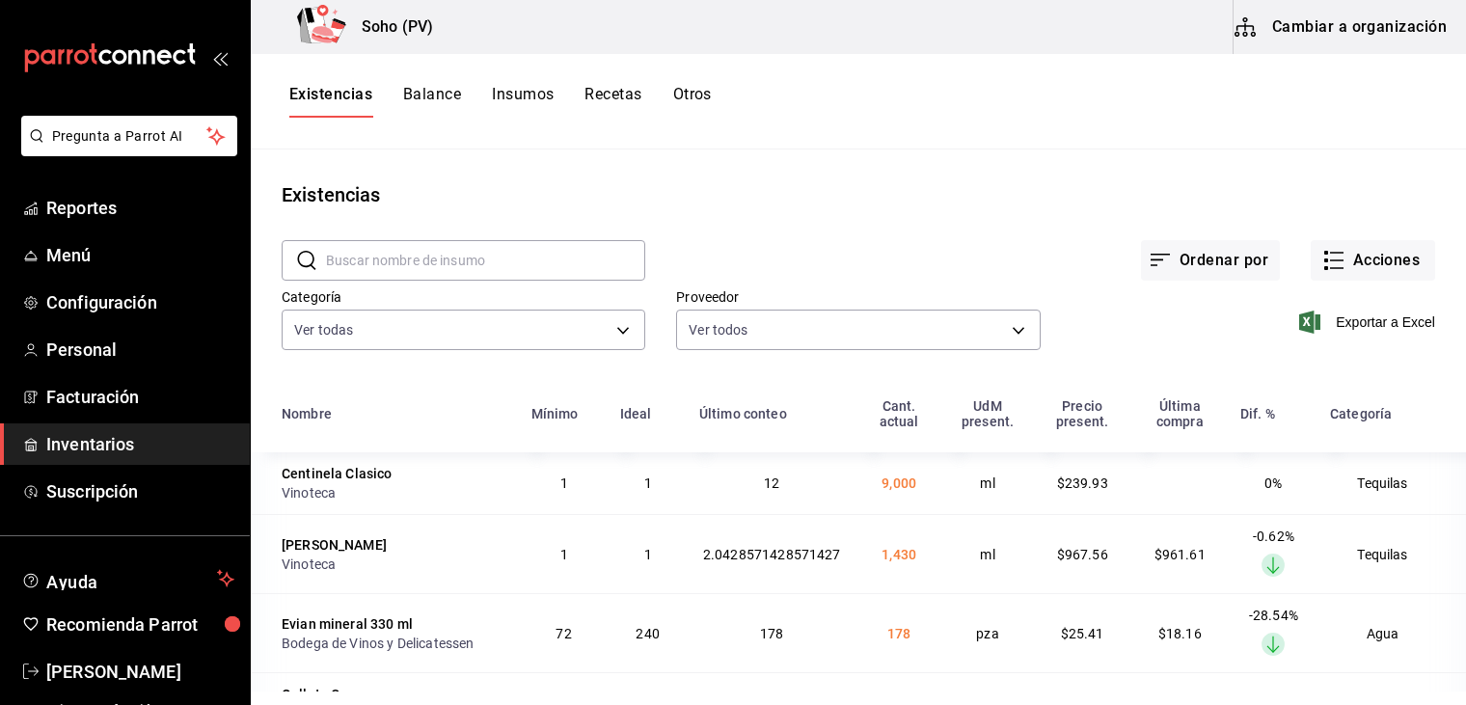
click at [719, 122] on div "Existencias Balance Insumos Recetas Otros" at bounding box center [858, 101] width 1215 height 95
click at [796, 232] on div "Ordenar por Acciones" at bounding box center [1040, 244] width 790 height 71
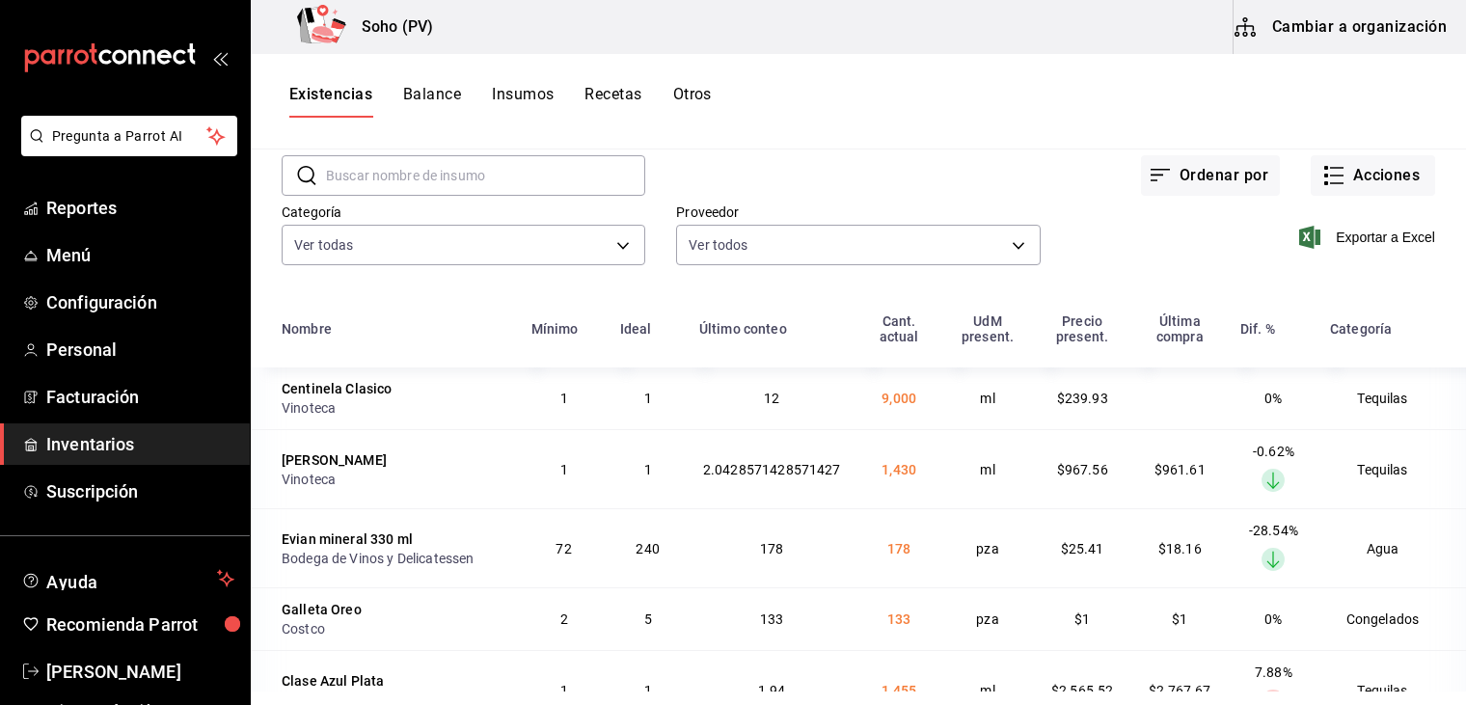
scroll to position [116, 0]
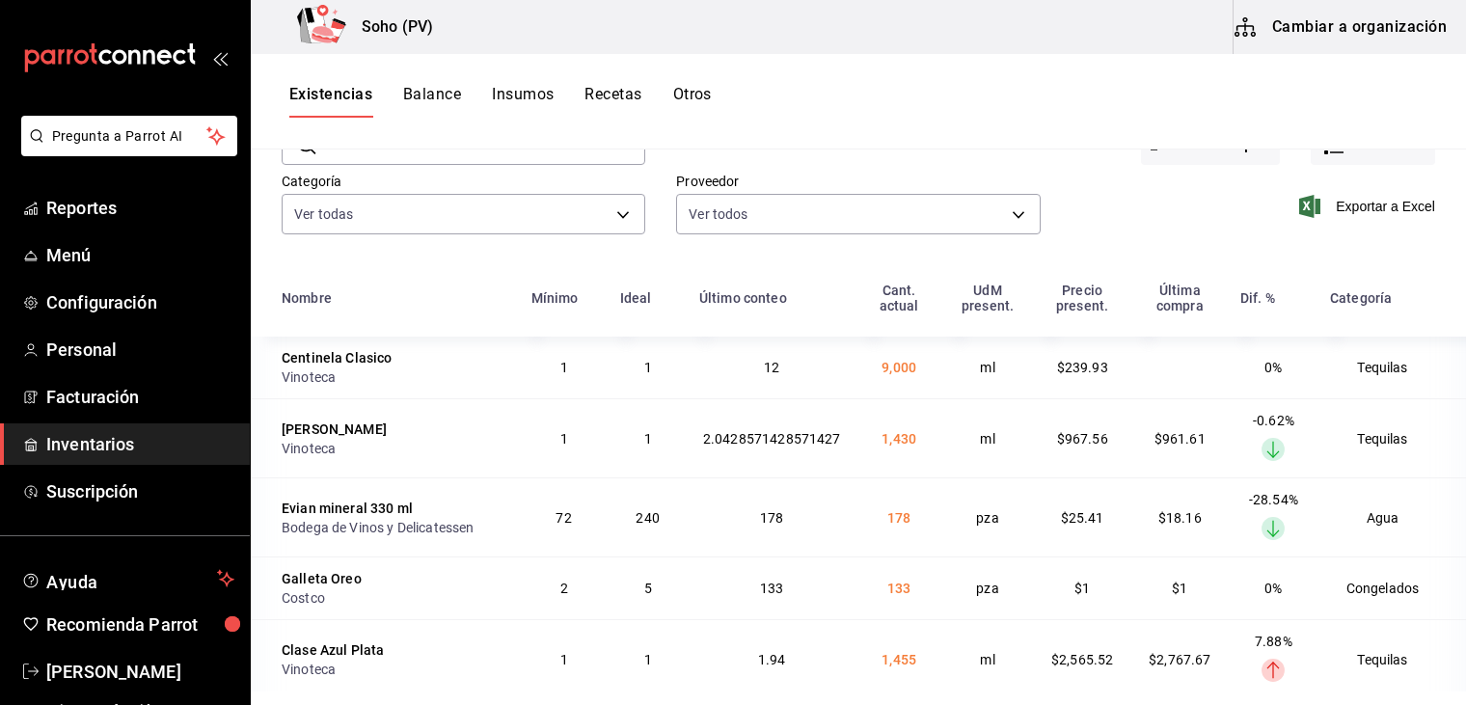
click at [648, 266] on div "​ ​ Ordenar por Acciones Categoría Ver todas 3f6e633e-ee3e-4bbd-96f3-e704616316…" at bounding box center [858, 182] width 1215 height 177
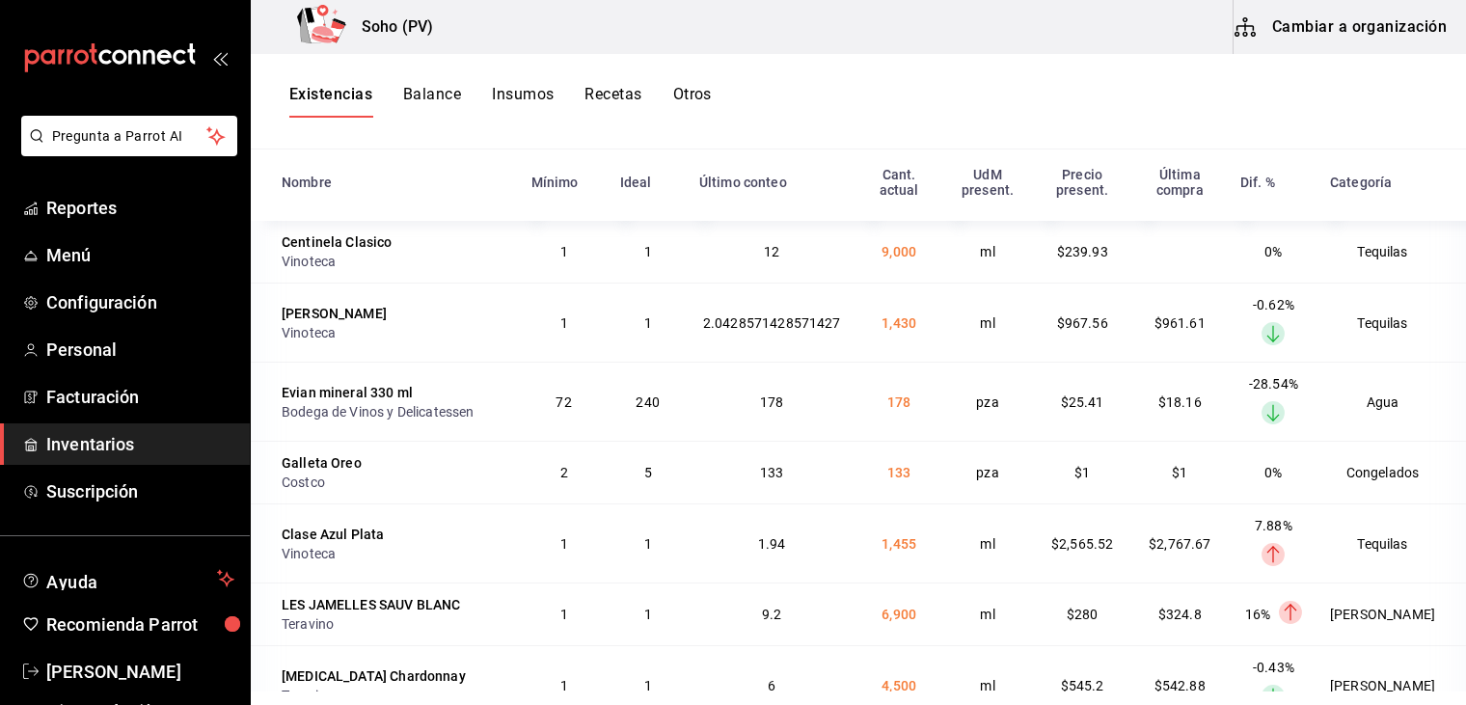
scroll to position [235, 0]
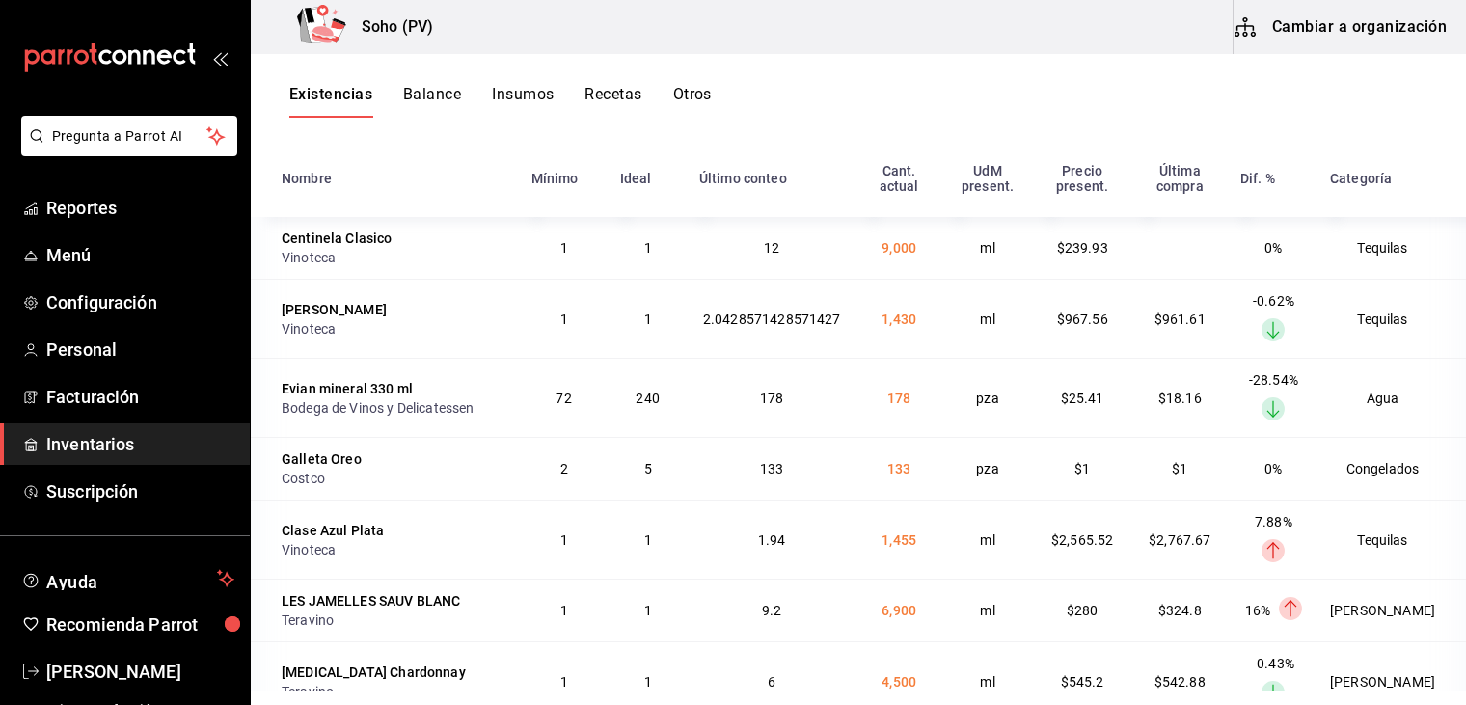
click at [826, 199] on th "Último conteo" at bounding box center [772, 184] width 169 height 66
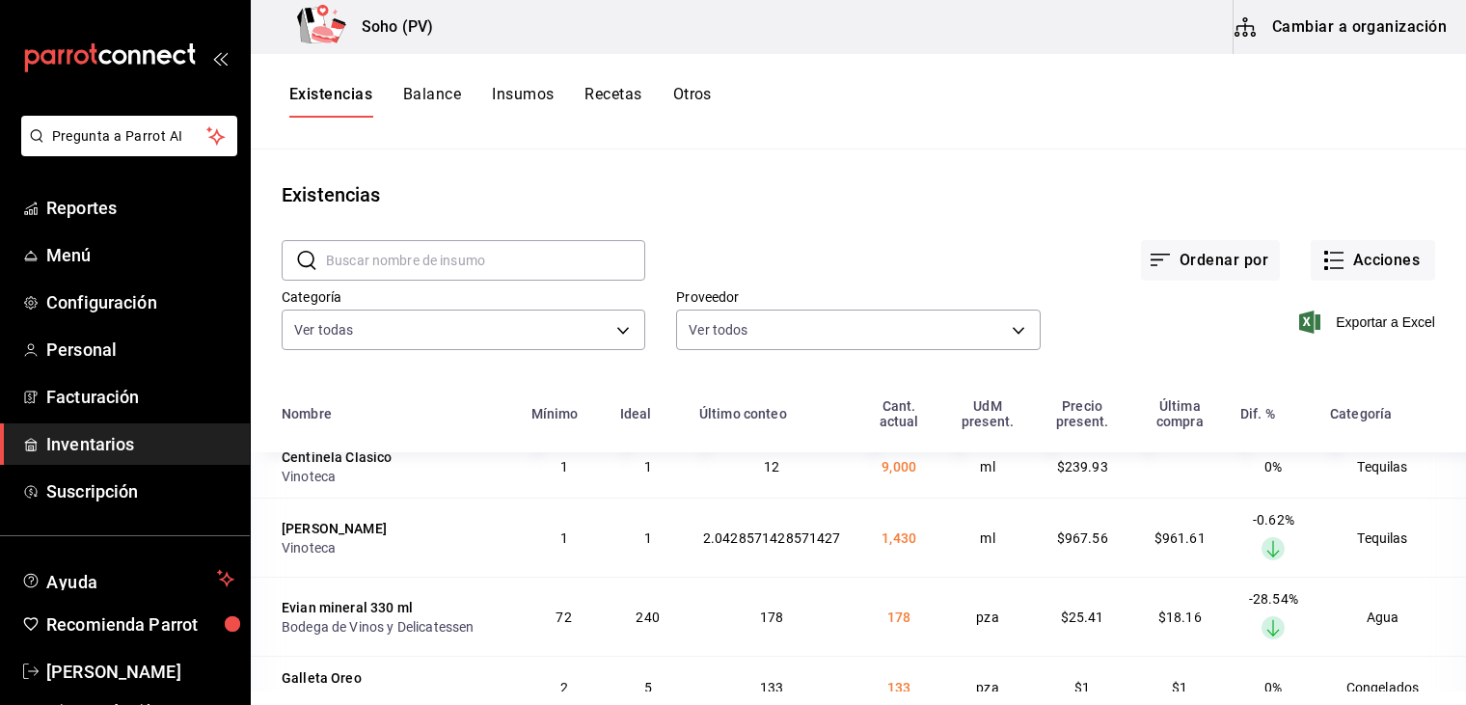
scroll to position [0, 0]
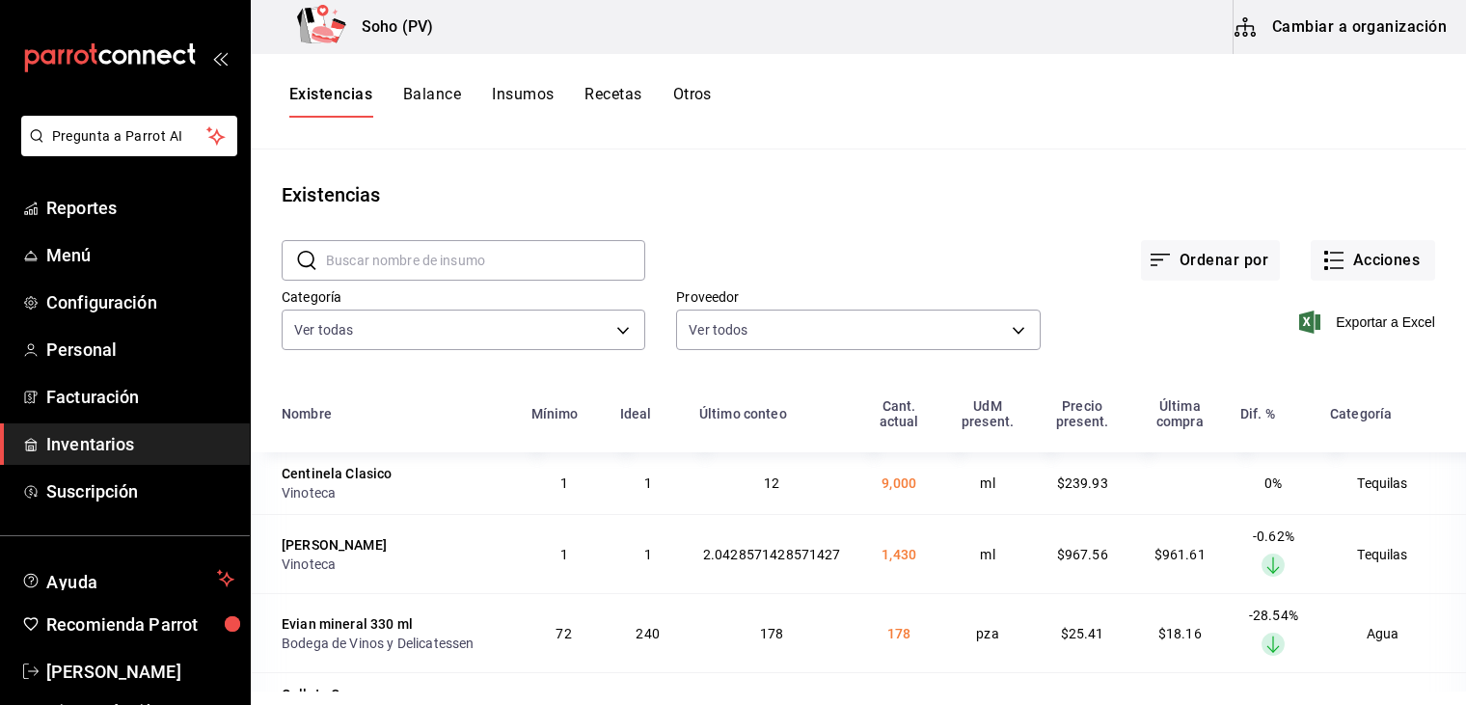
click at [841, 537] on td "2.0428571428571427" at bounding box center [772, 553] width 169 height 79
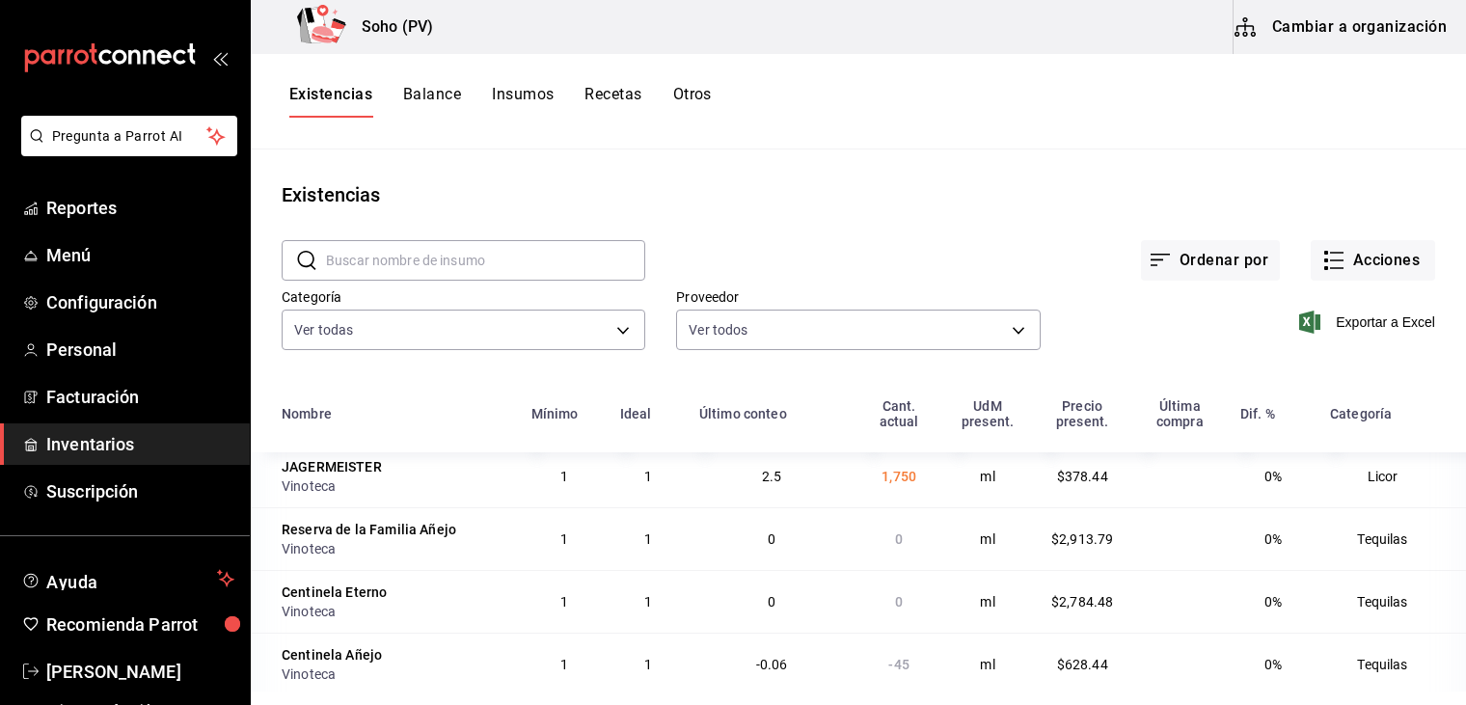
scroll to position [2045, 0]
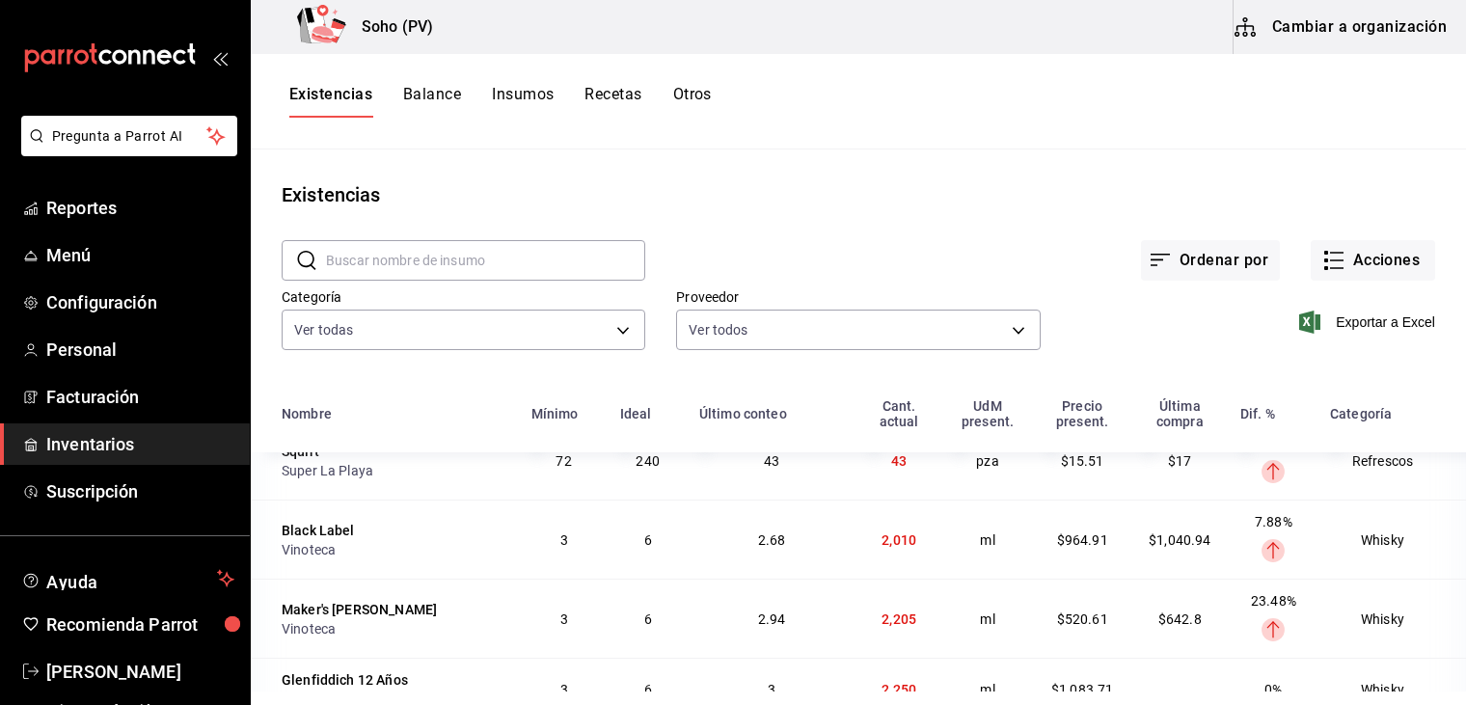
scroll to position [3048, 0]
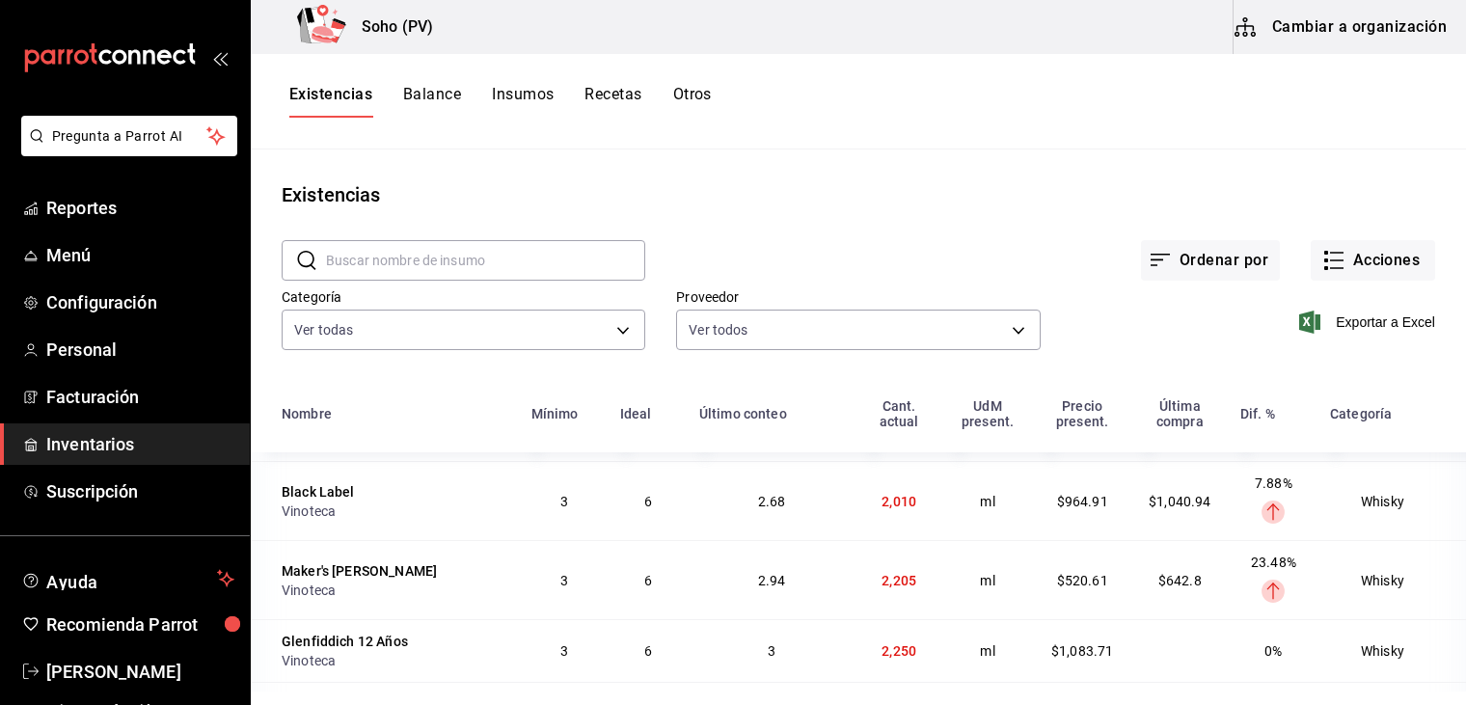
click at [1003, 466] on td "ml" at bounding box center [988, 500] width 92 height 79
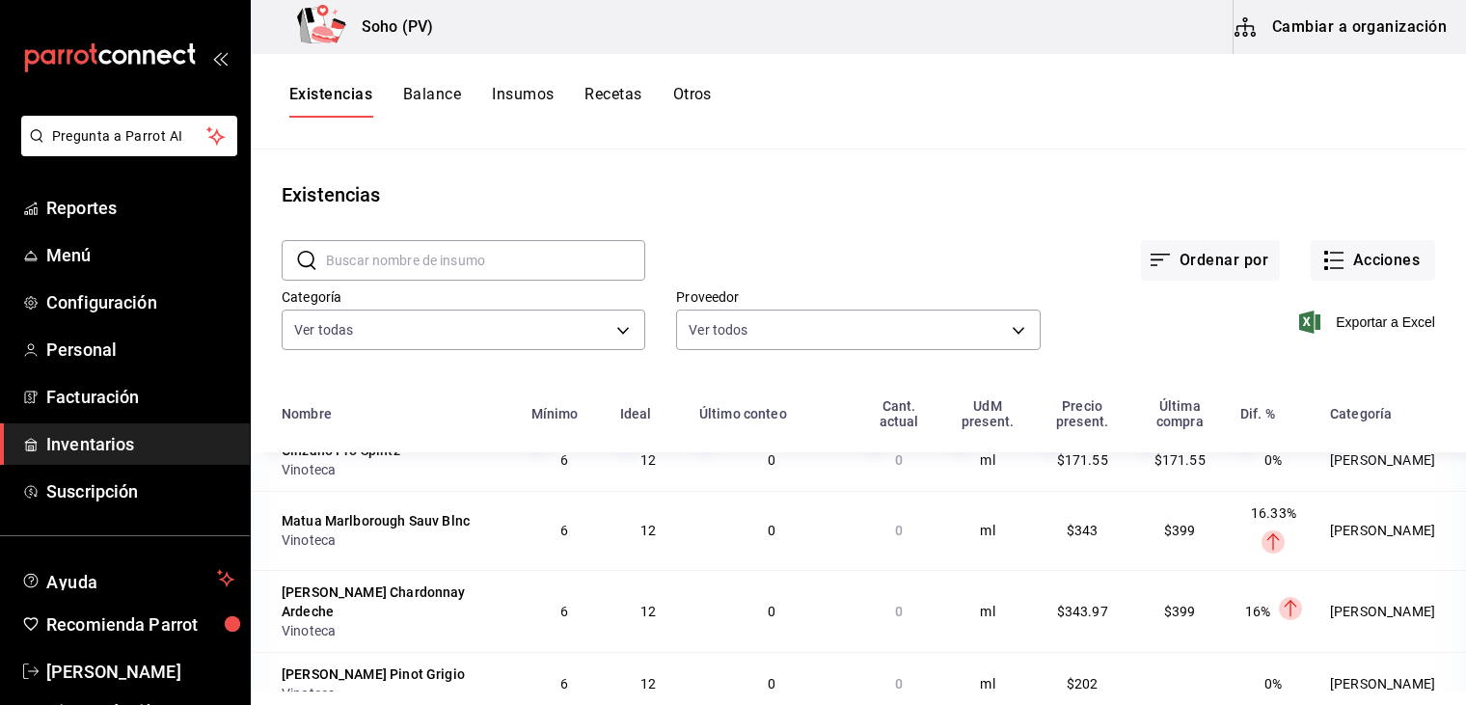
scroll to position [4254, 0]
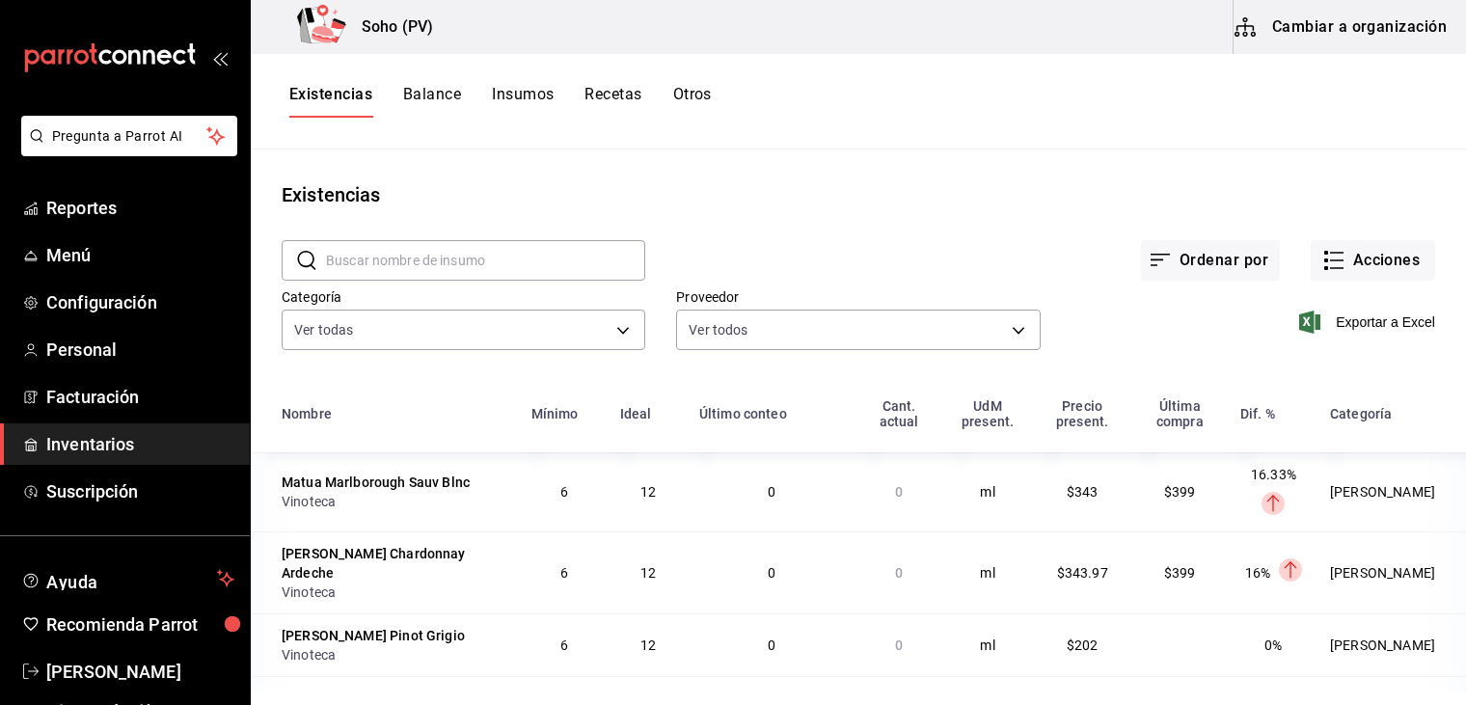
click at [1147, 613] on td at bounding box center [1179, 644] width 97 height 63
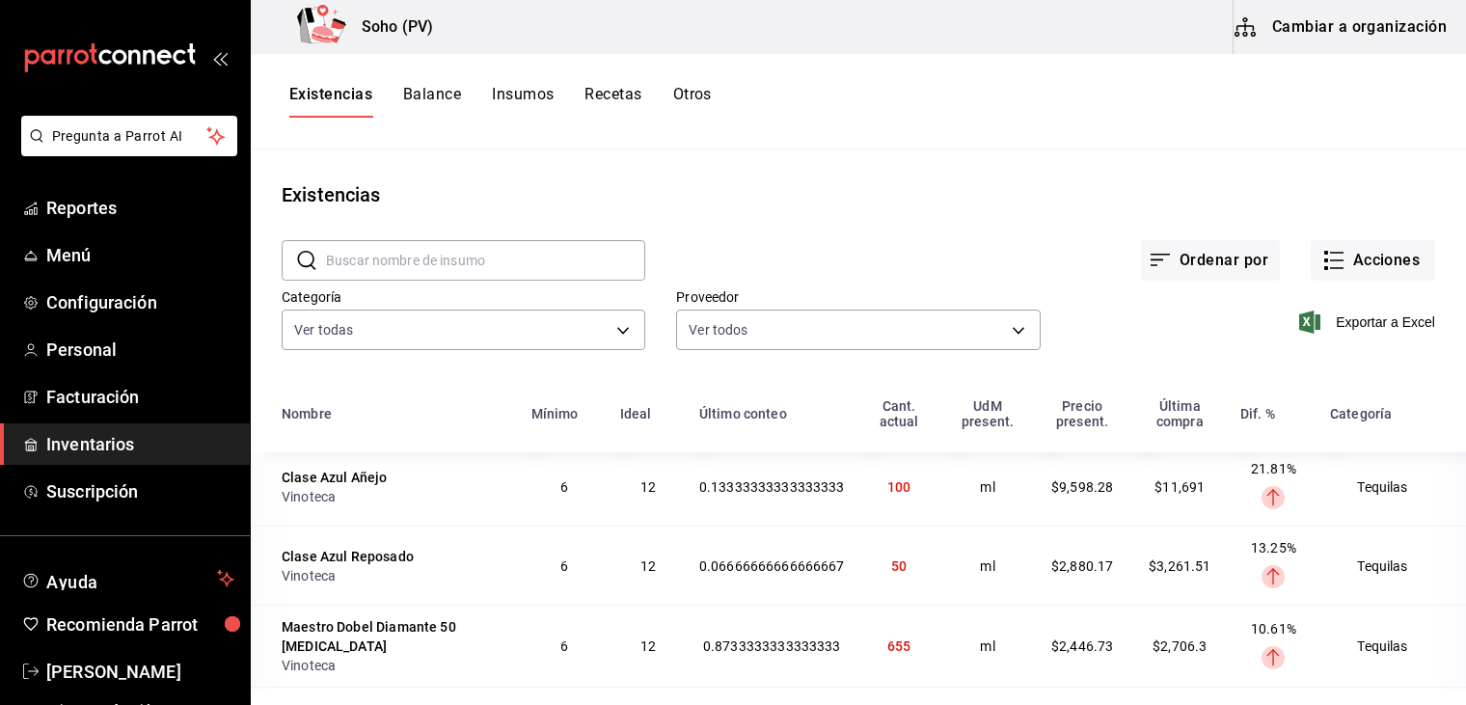
scroll to position [4486, 0]
click at [1278, 644] on ellipse at bounding box center [1272, 655] width 23 height 23
